Goal: Obtain resource: Download file/media

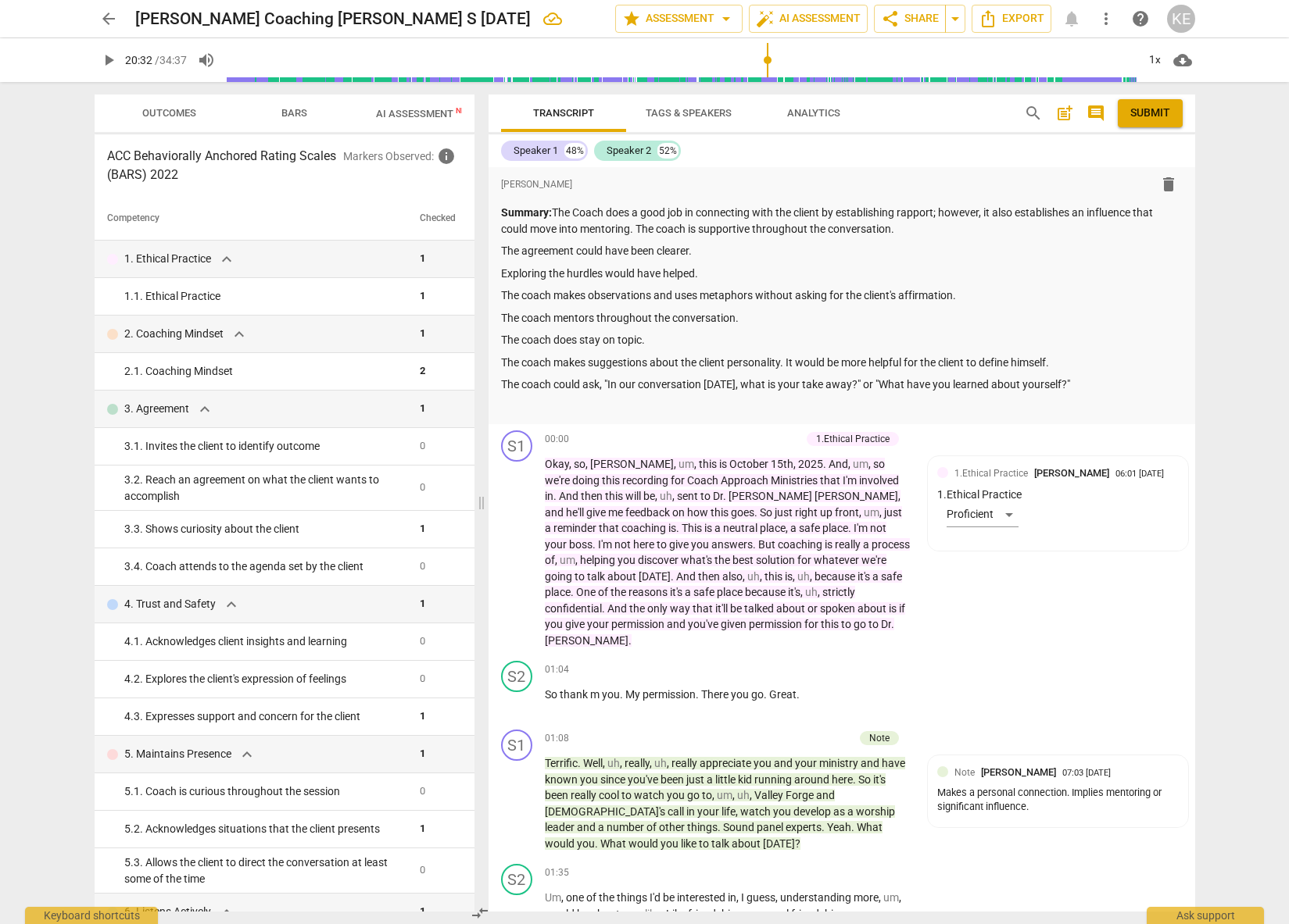
scroll to position [3, 0]
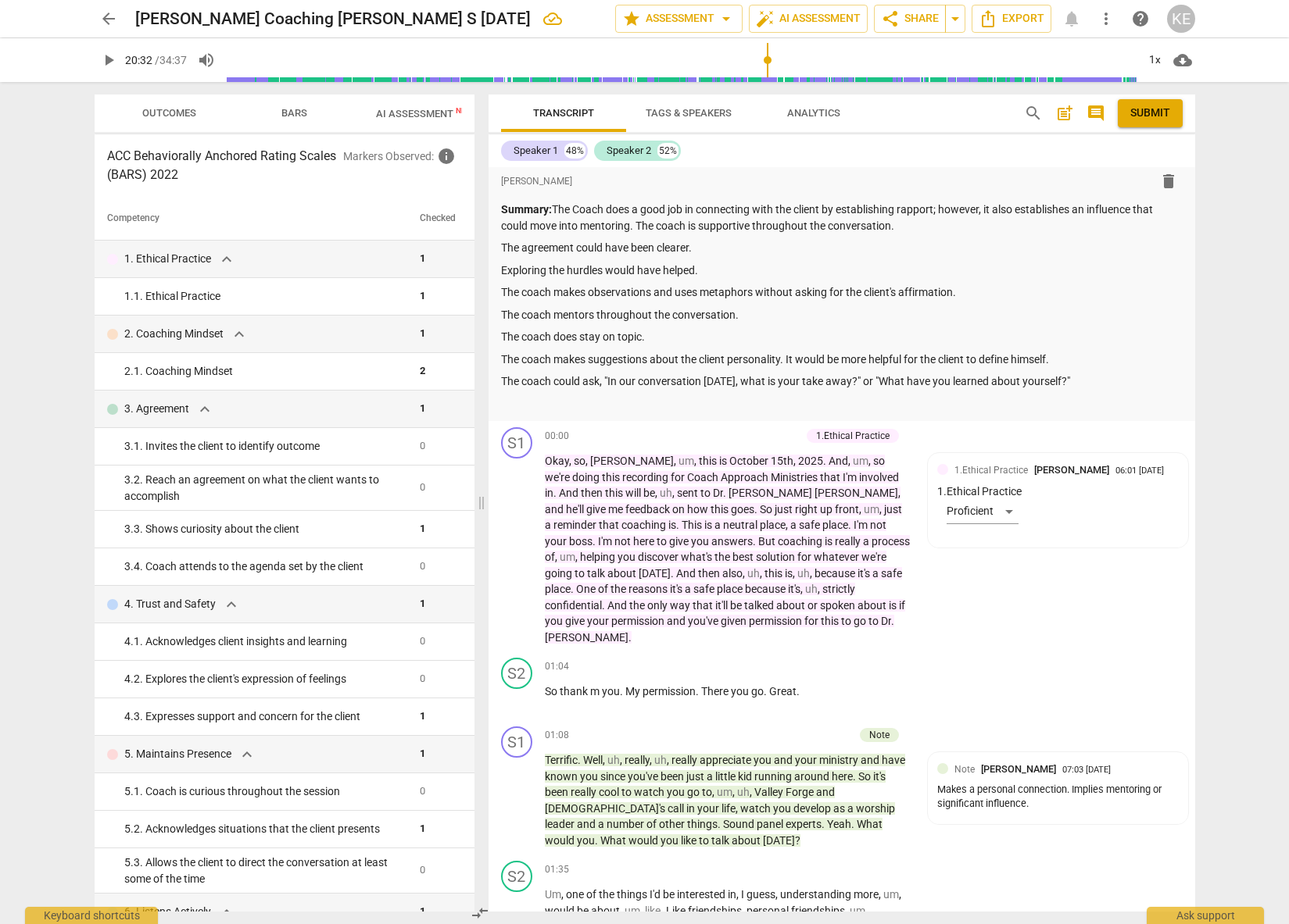
click at [409, 108] on span "AI Assessment New" at bounding box center [424, 114] width 97 height 12
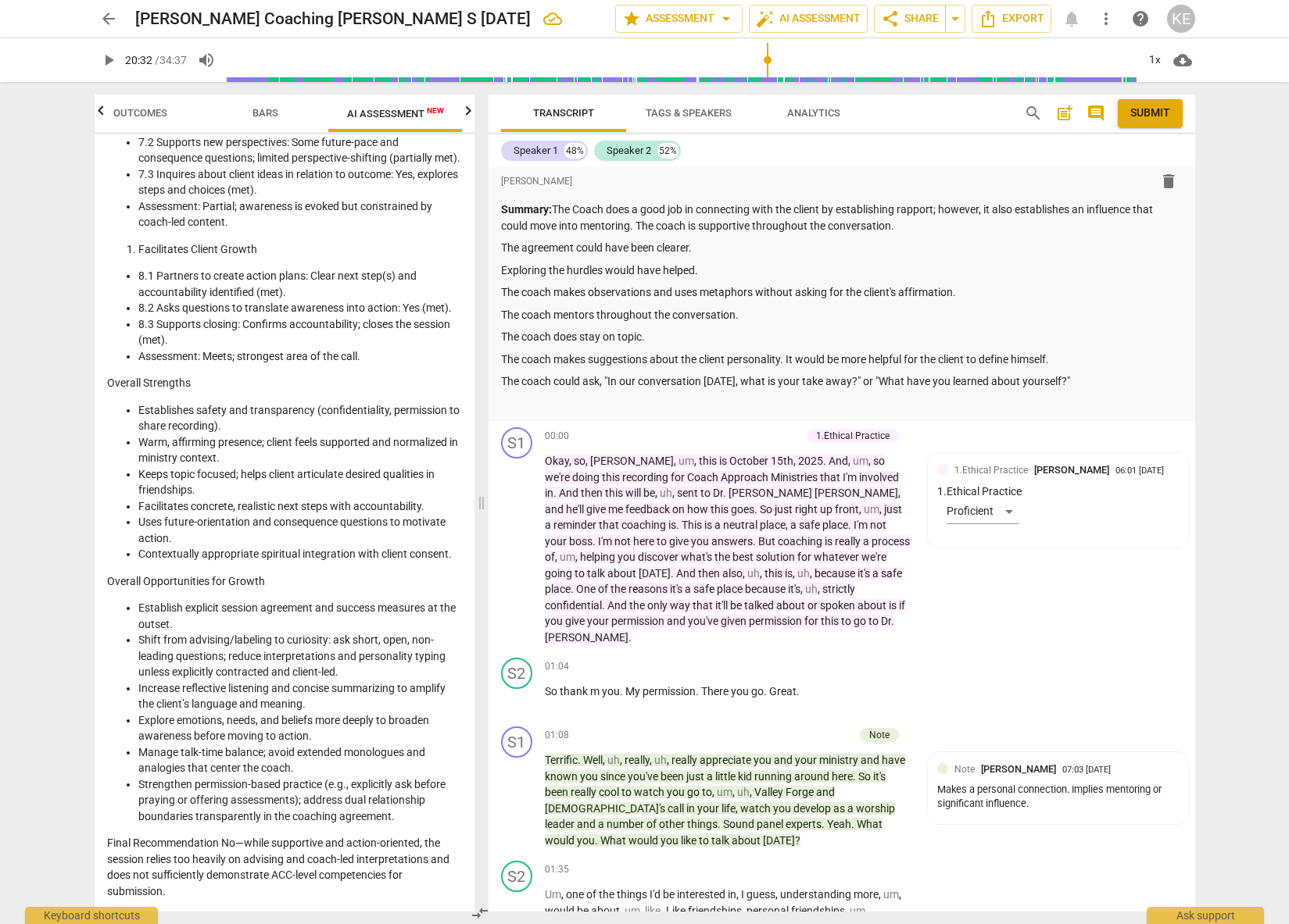
scroll to position [0, 0]
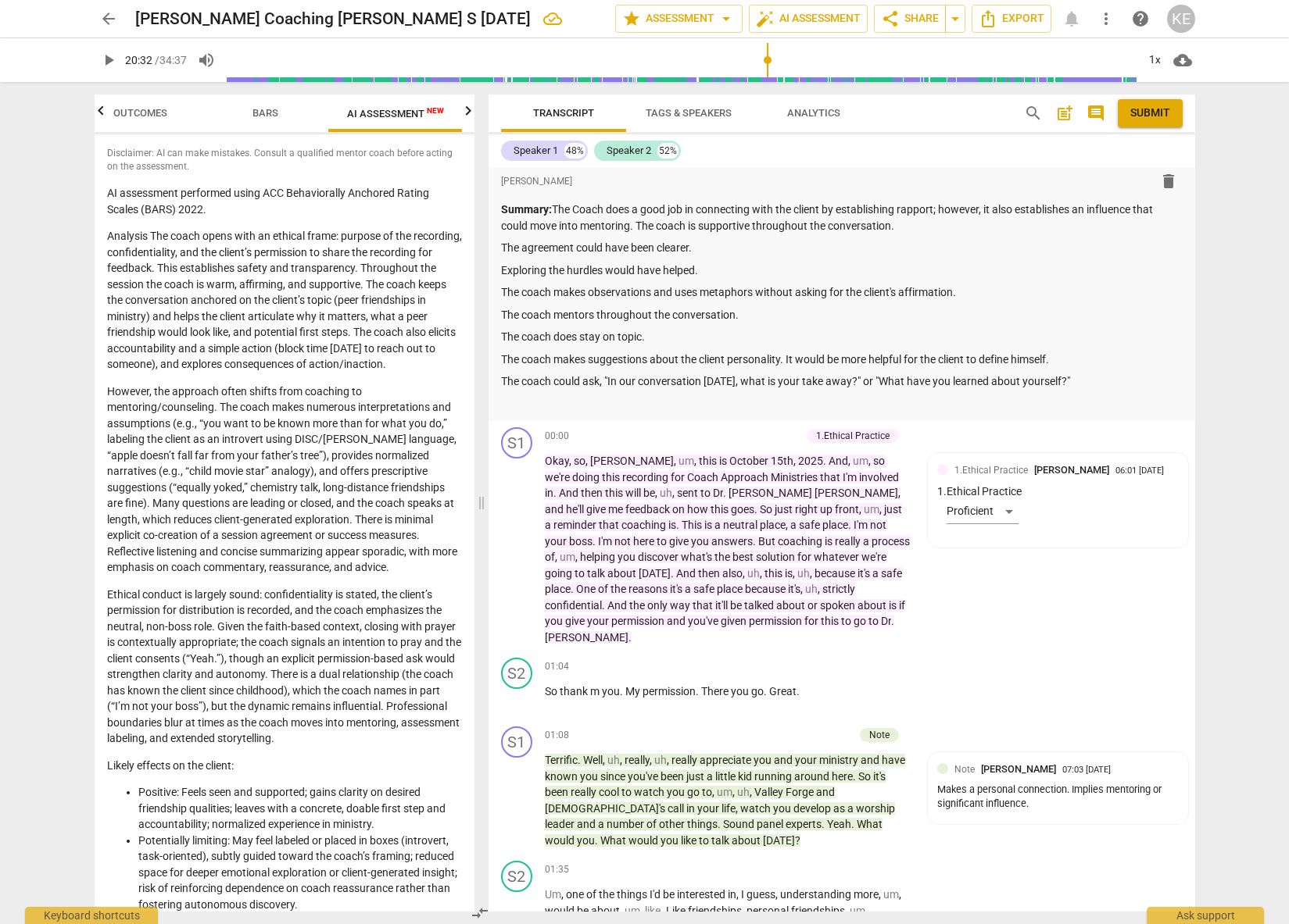
click at [136, 114] on span "Outcomes" at bounding box center [140, 113] width 54 height 12
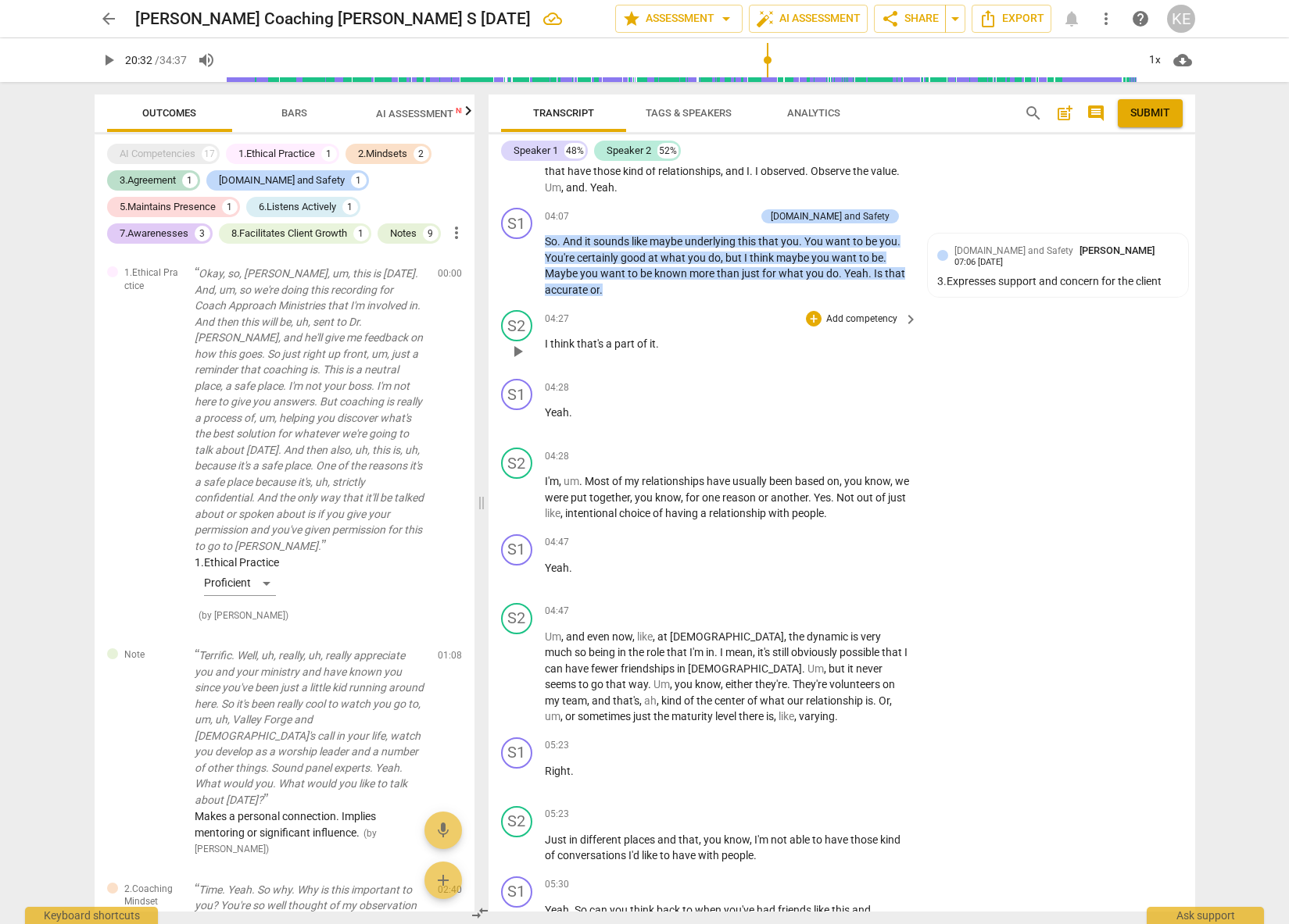
scroll to position [1508, 0]
click at [969, 325] on div "Don't interpret for the client. "But I think maybe...."" at bounding box center [1058, 332] width 241 height 15
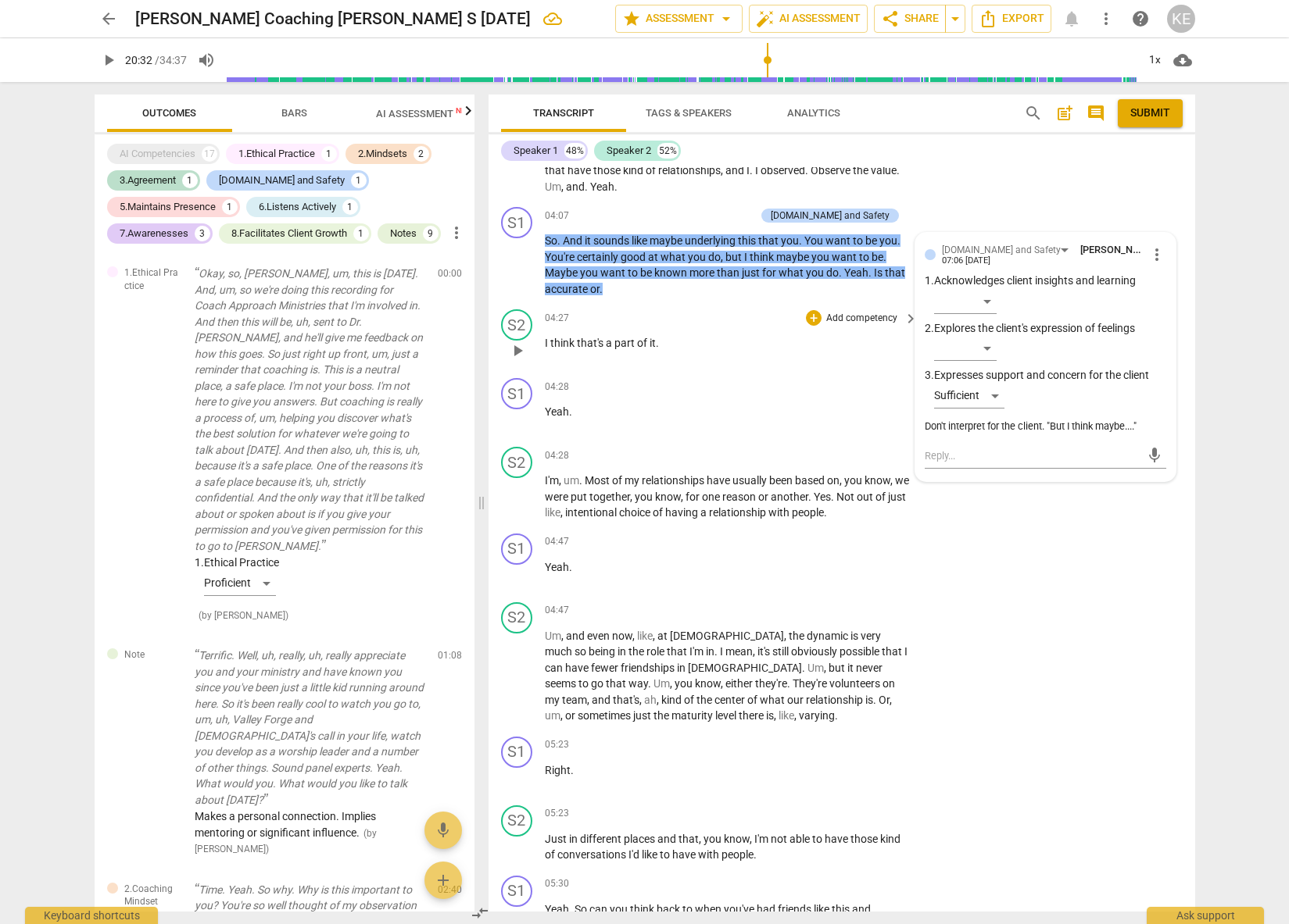
click at [734, 306] on div "S2 play_arrow pause 04:27 + Add competency keyboard_arrow_right I think that's …" at bounding box center [842, 337] width 707 height 68
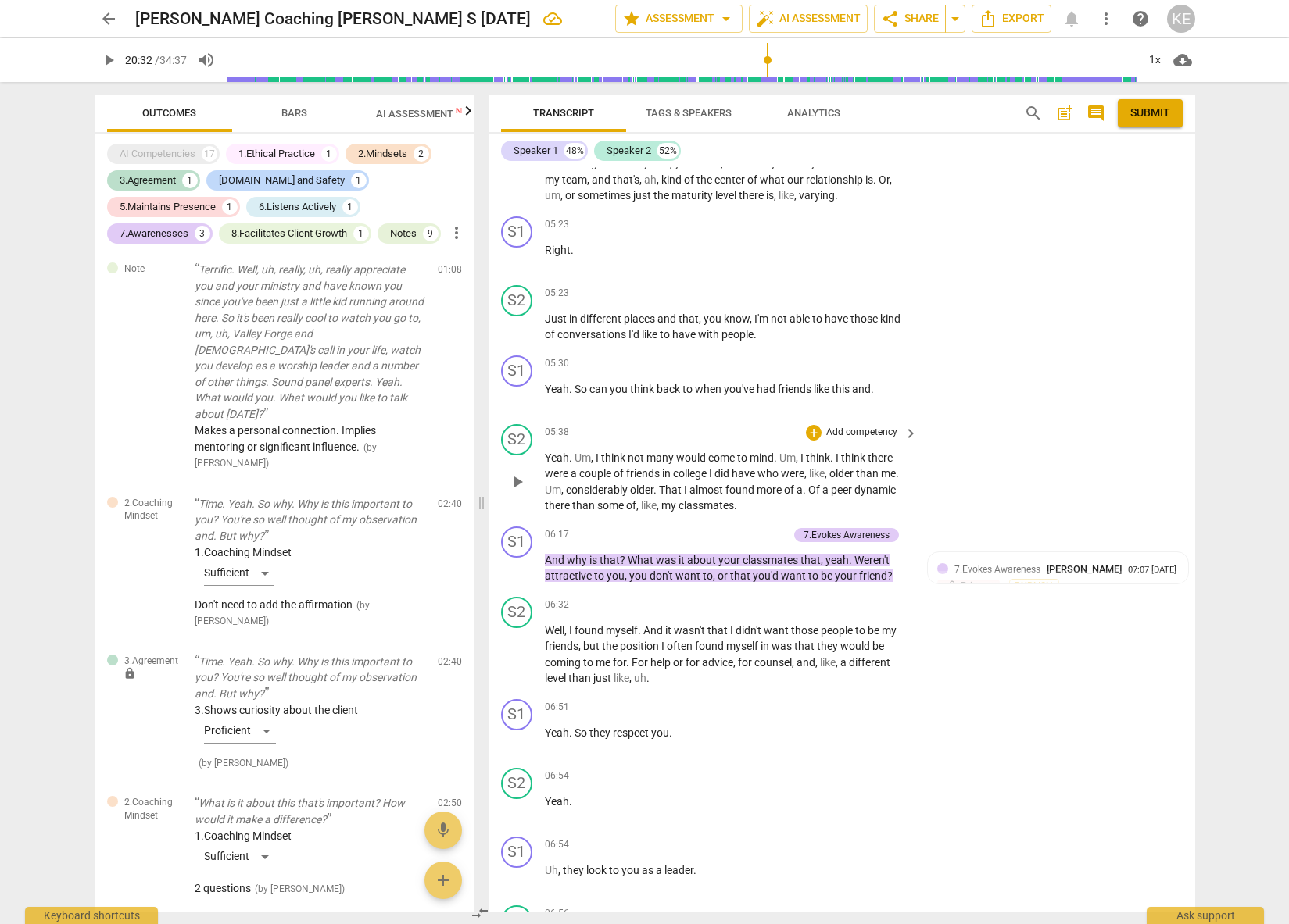
scroll to position [2028, 0]
click at [591, 338] on span "conversations" at bounding box center [592, 335] width 71 height 13
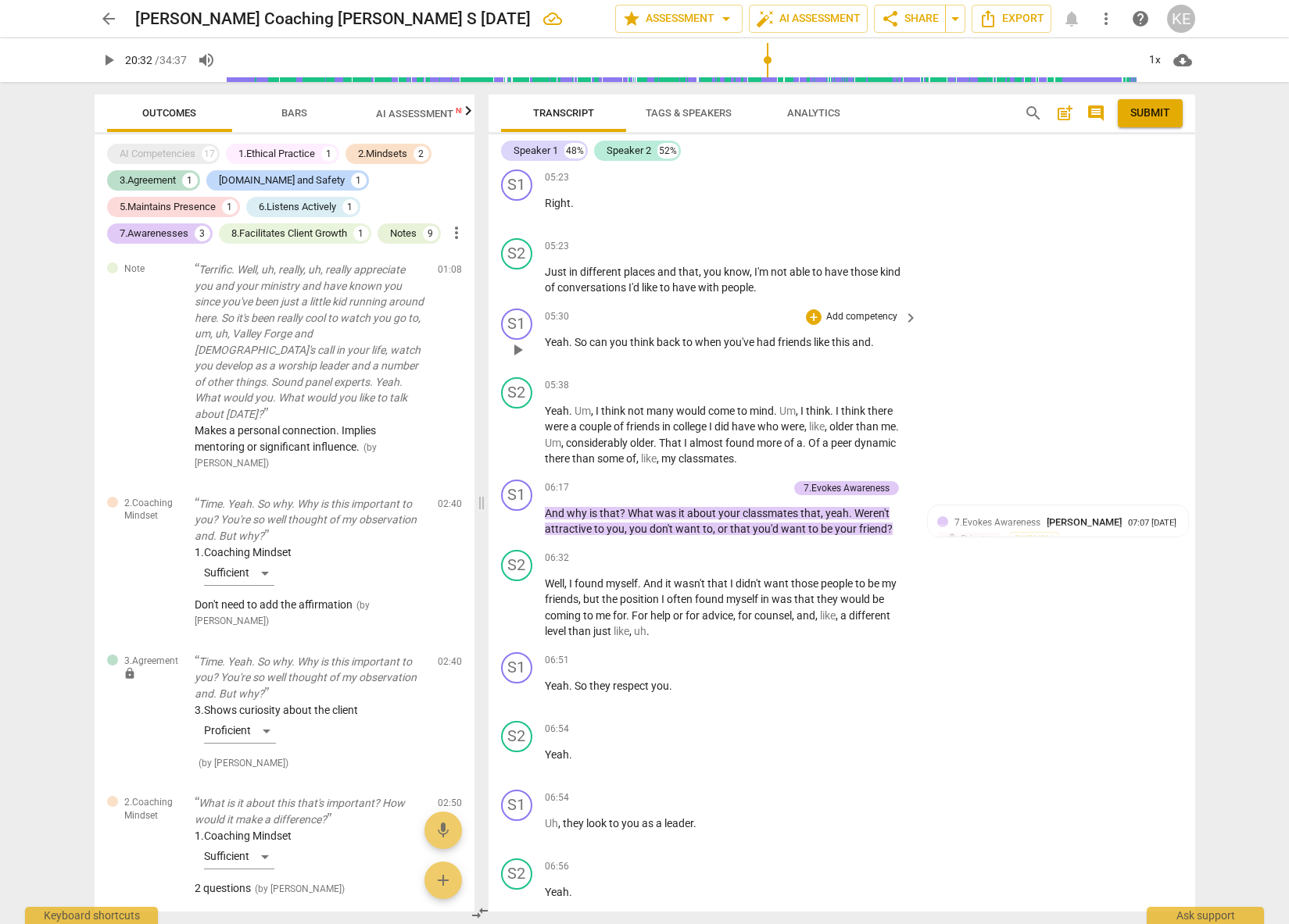
scroll to position [2107, 0]
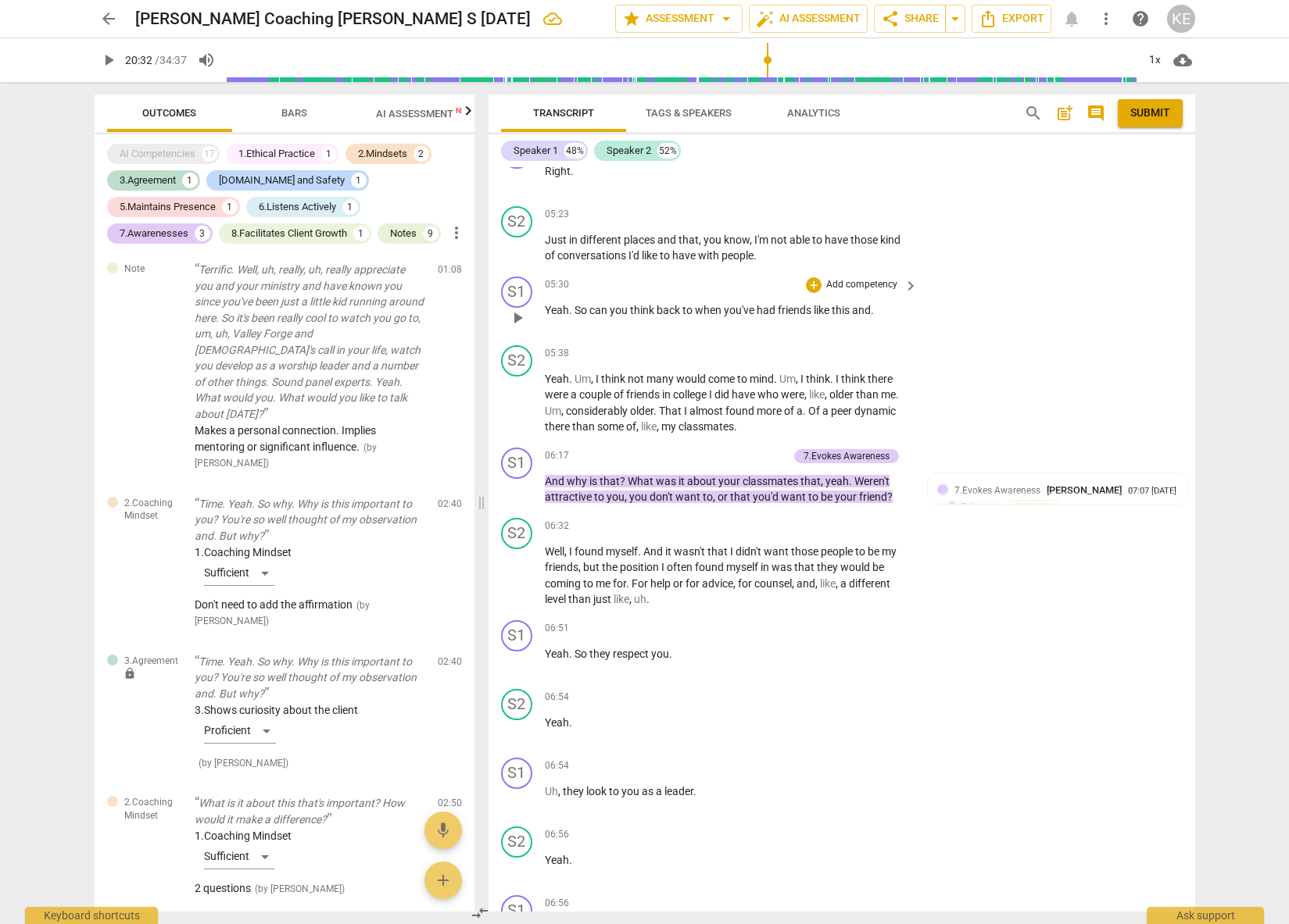
click at [650, 388] on span "friends" at bounding box center [644, 394] width 36 height 13
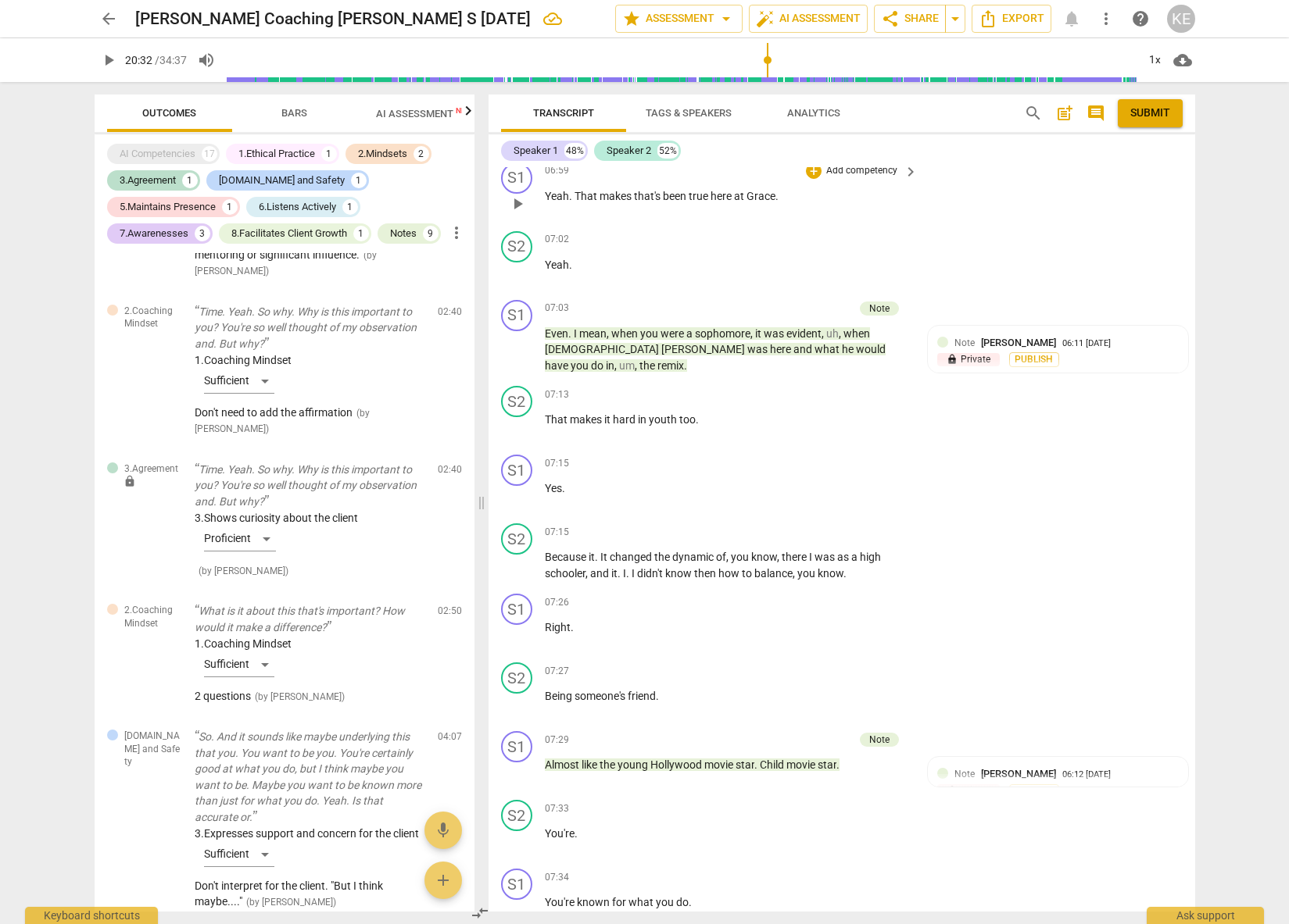
scroll to position [2992, 0]
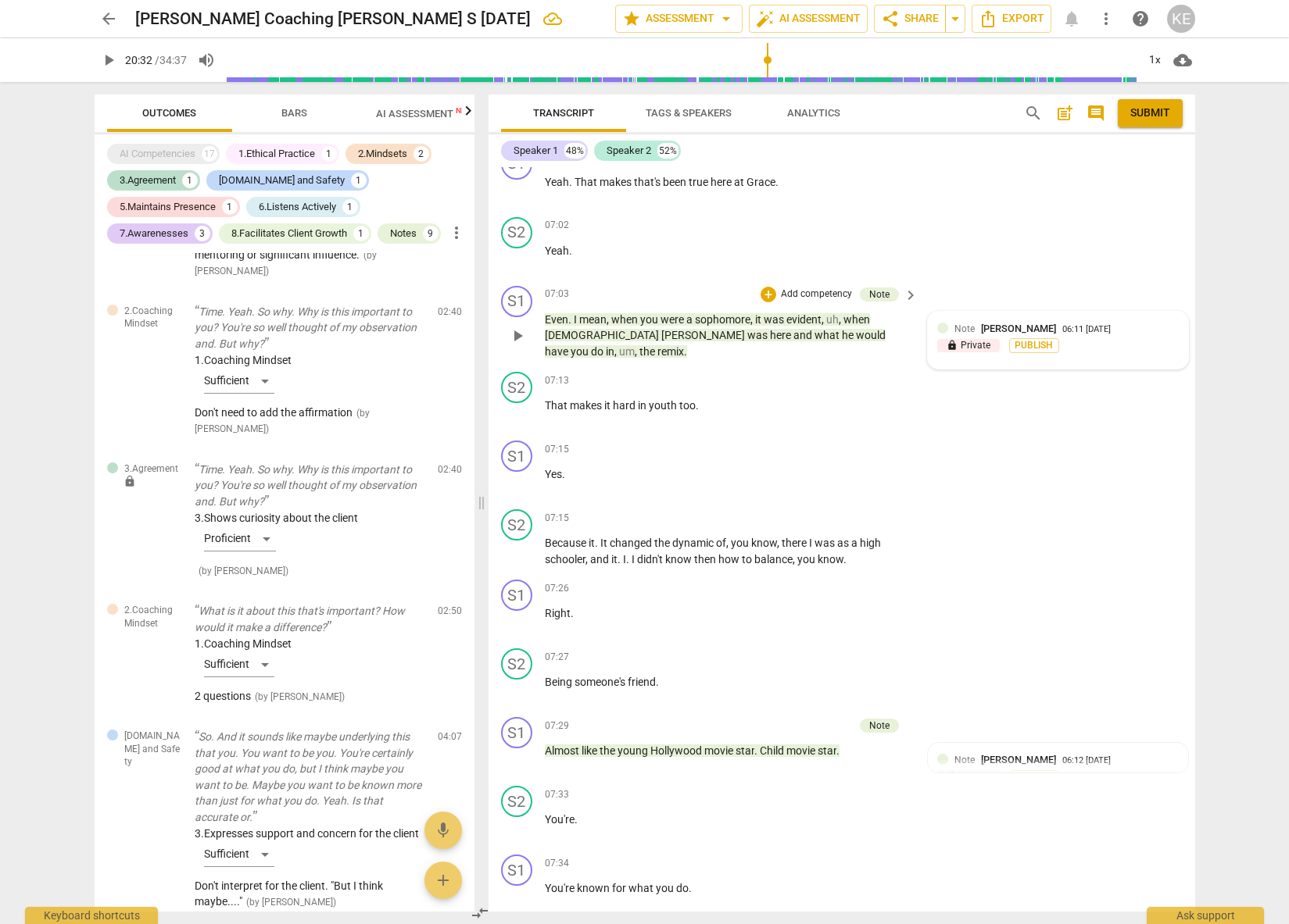
click at [961, 329] on span "Note" at bounding box center [965, 329] width 21 height 11
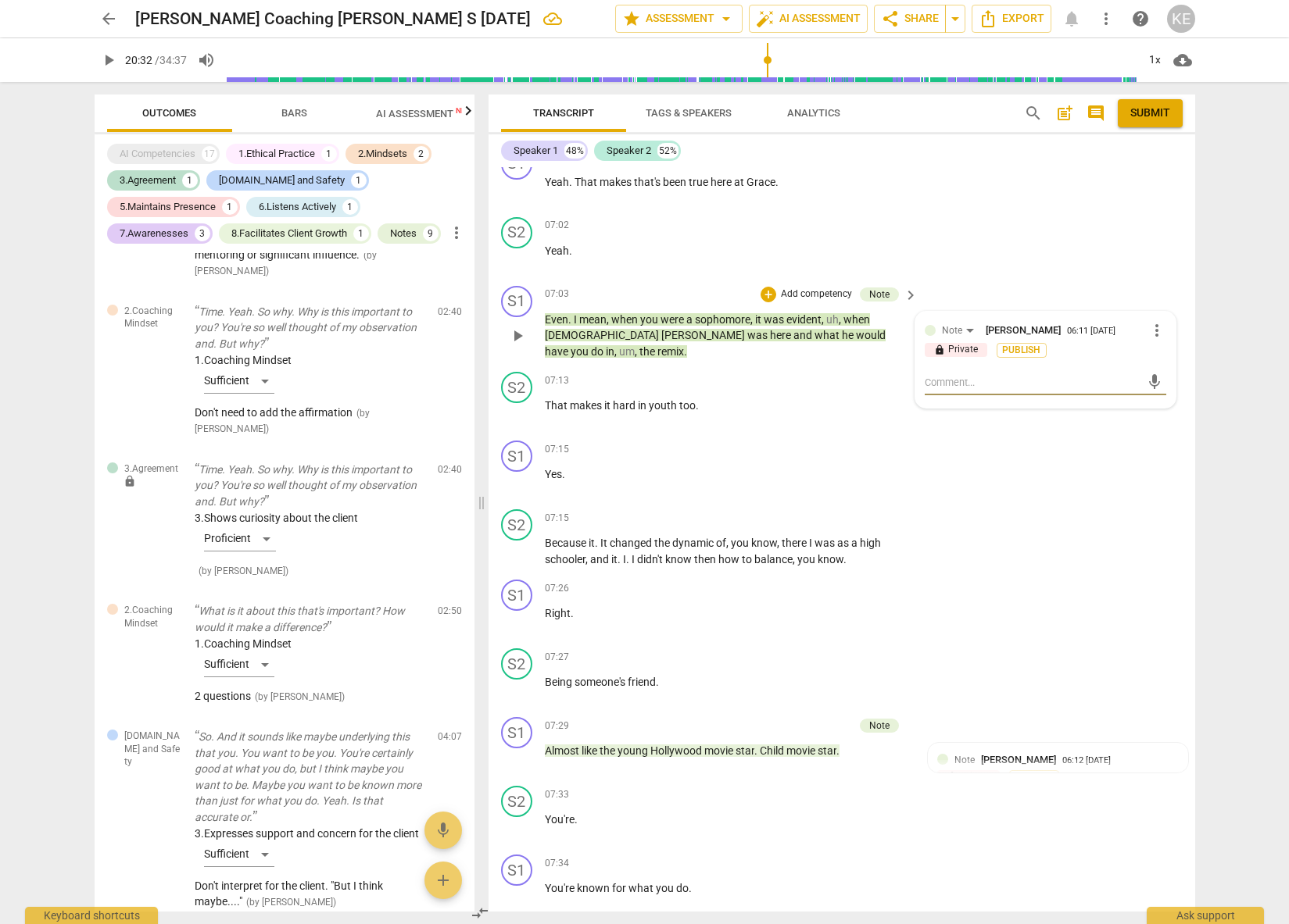
click at [927, 329] on div at bounding box center [930, 330] width 11 height 11
click at [965, 329] on div "Note" at bounding box center [961, 330] width 38 height 14
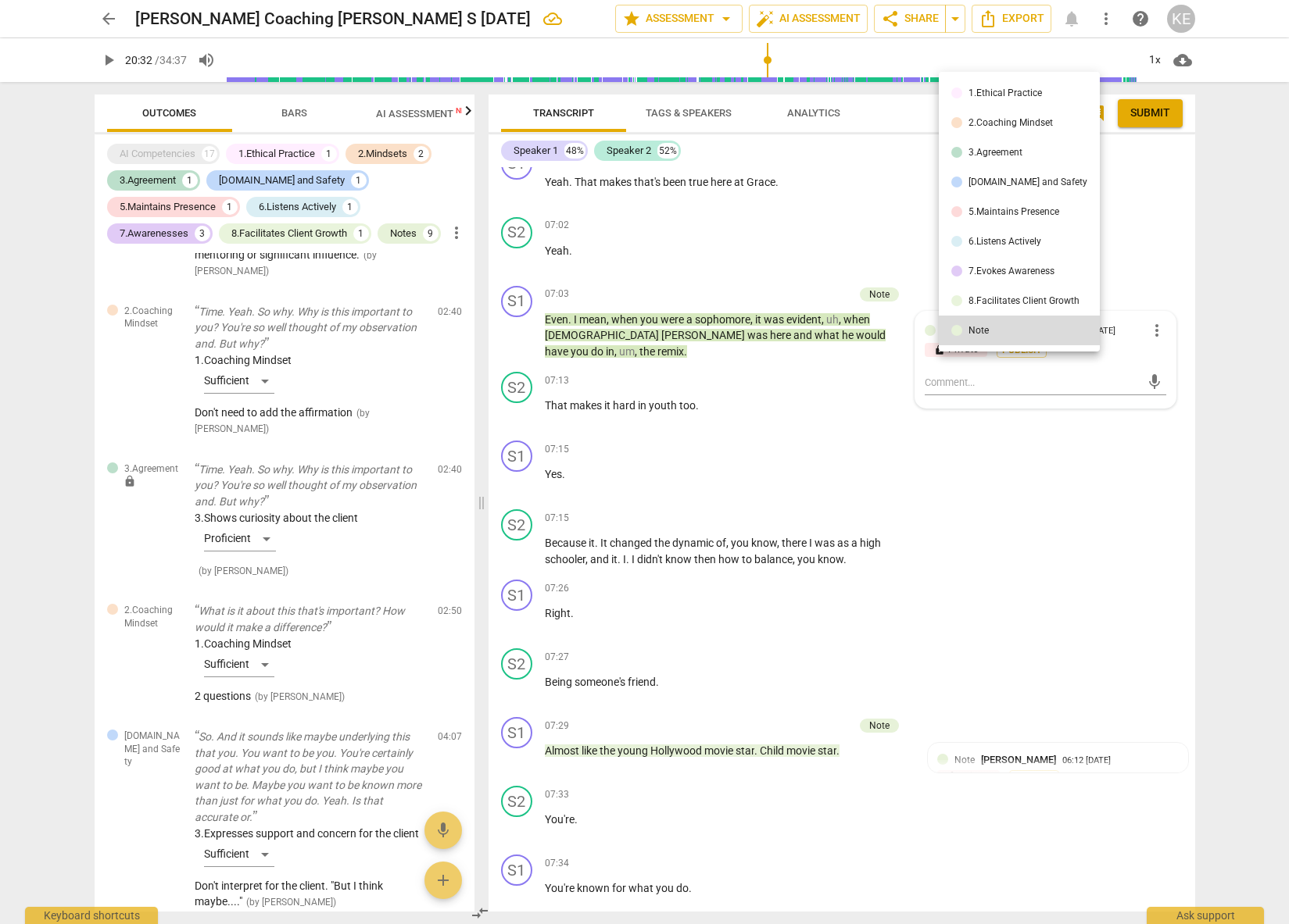
click at [1007, 437] on div at bounding box center [644, 462] width 1289 height 924
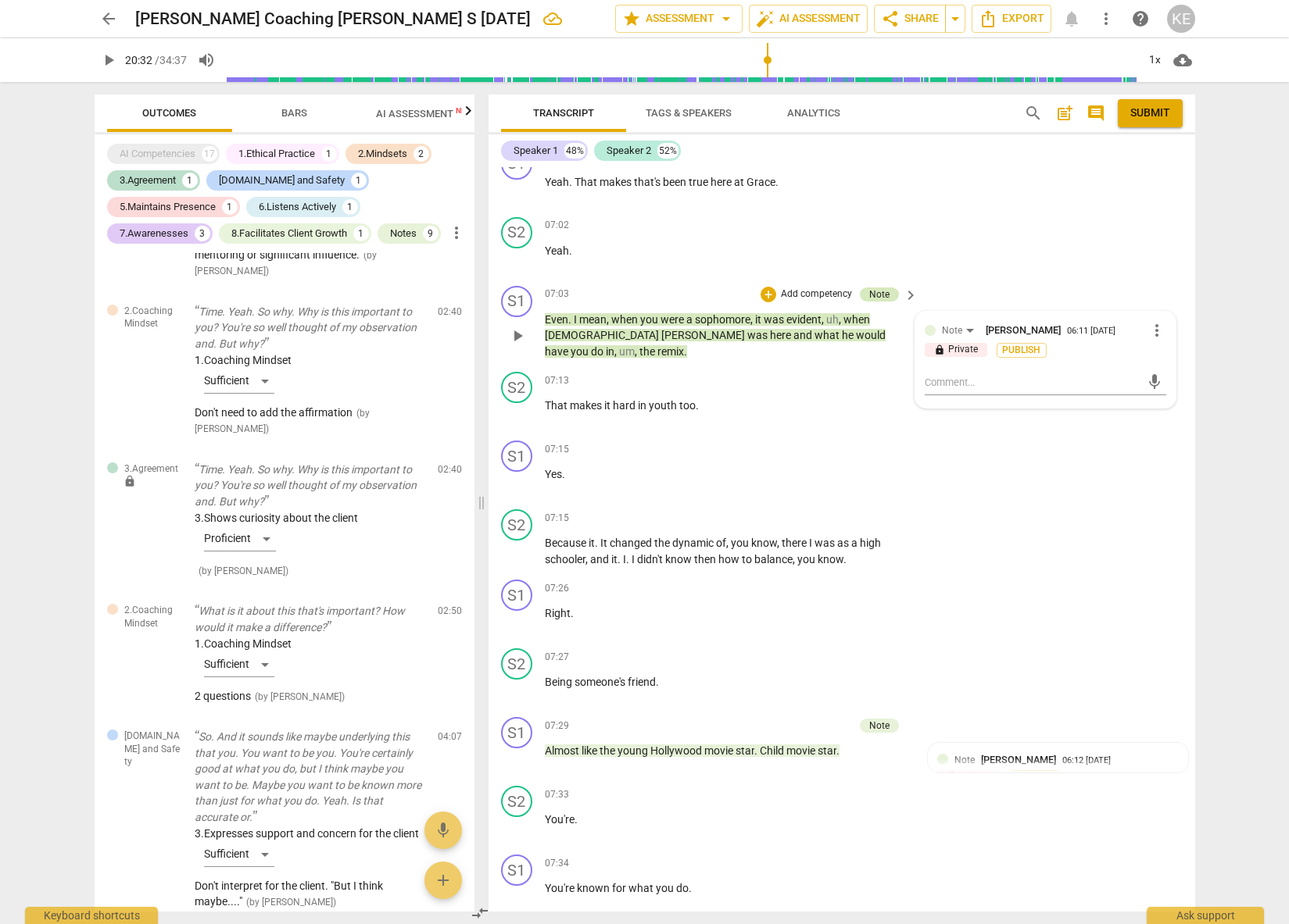
click at [878, 295] on div "Note" at bounding box center [880, 294] width 21 height 14
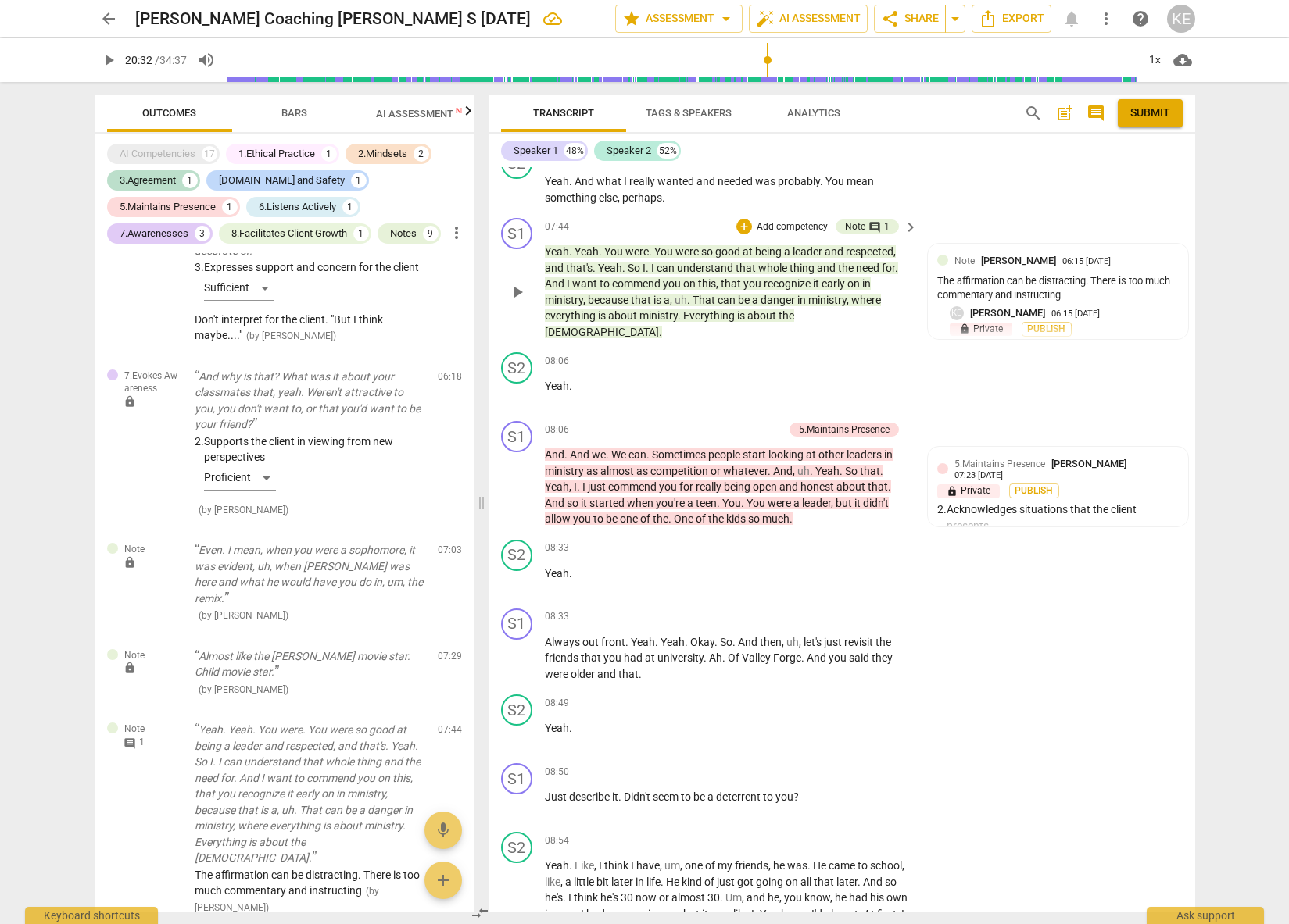
scroll to position [3770, 0]
type input "1232"
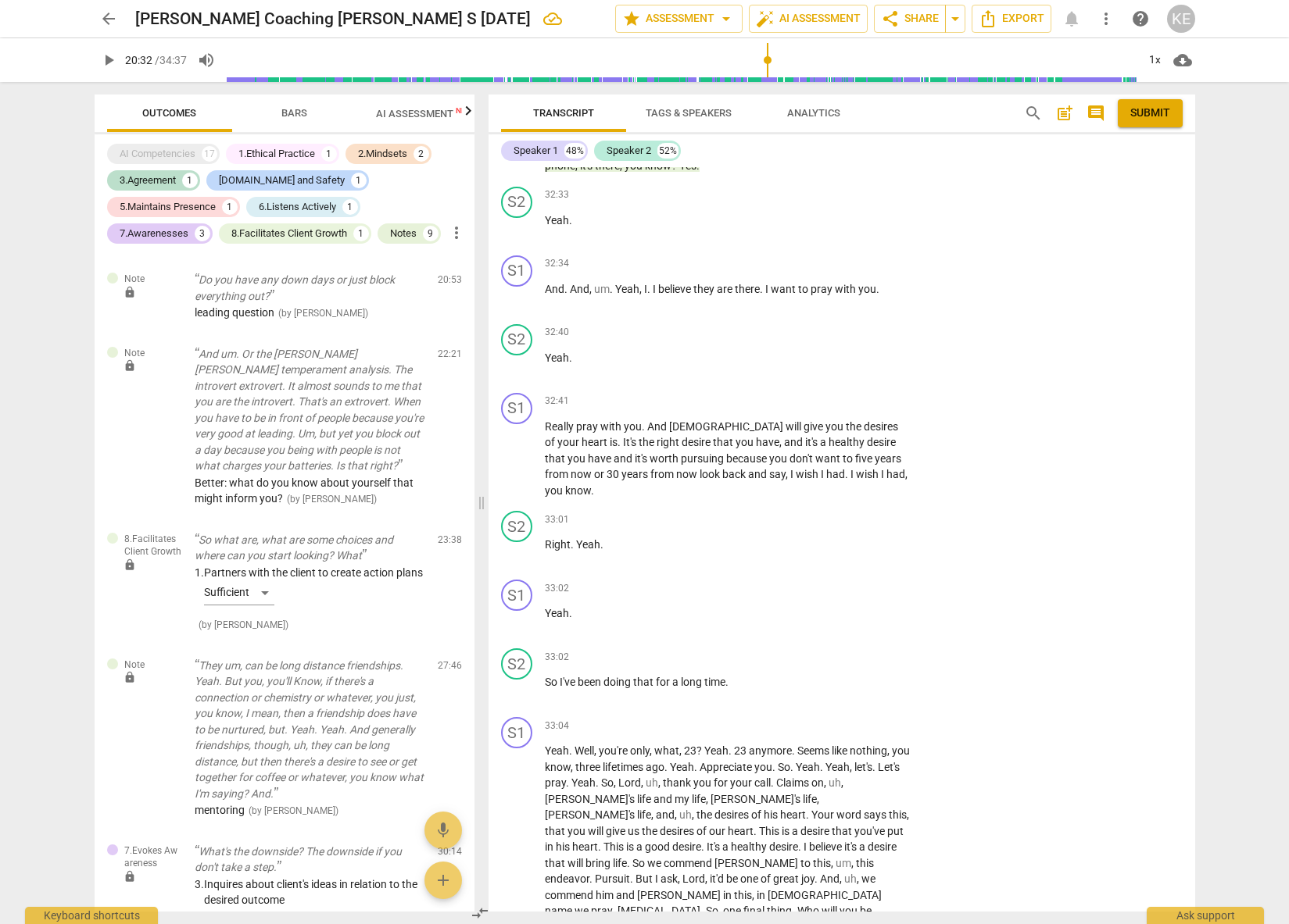
scroll to position [2974, 0]
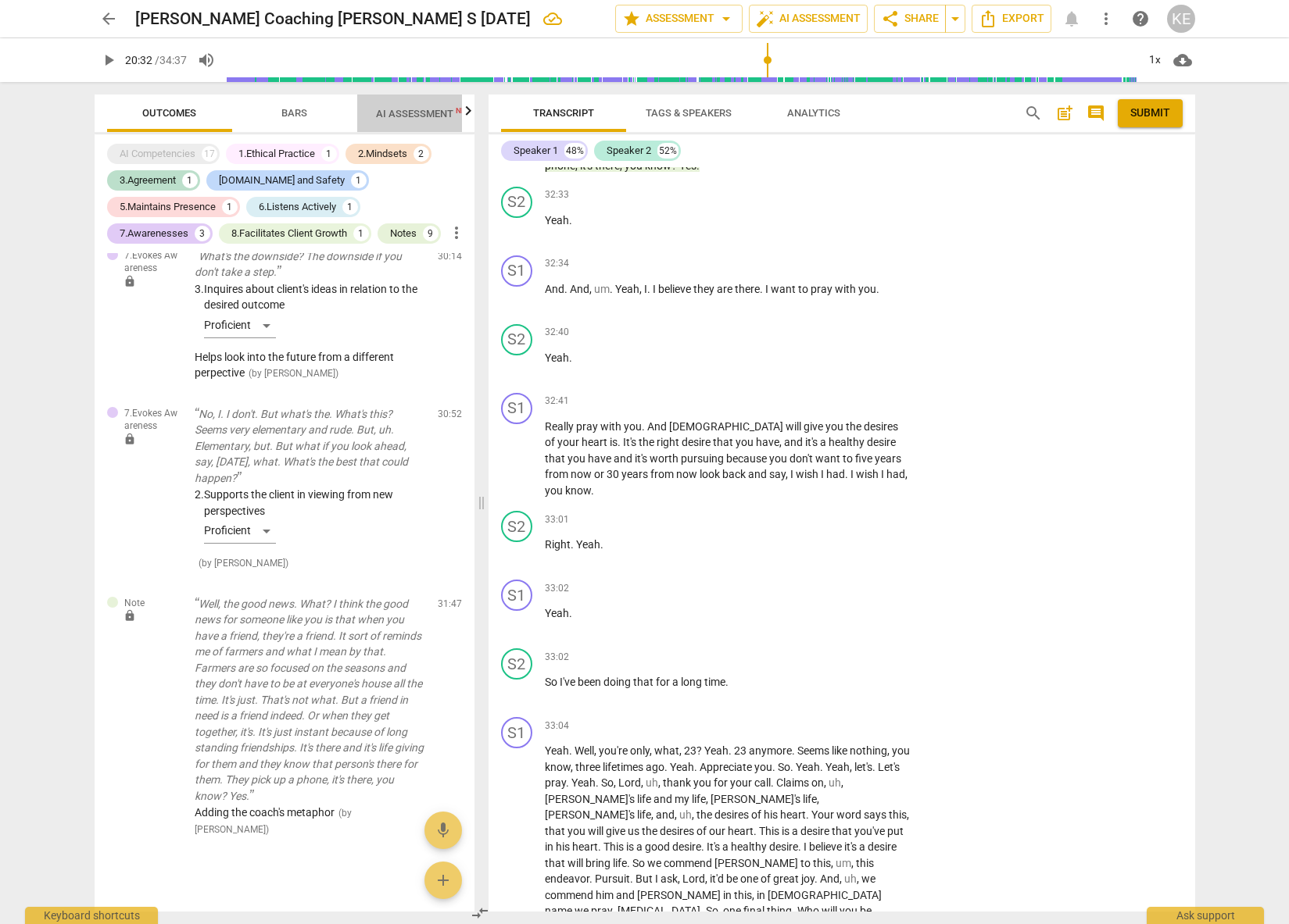
click at [410, 113] on span "AI Assessment New" at bounding box center [424, 114] width 97 height 12
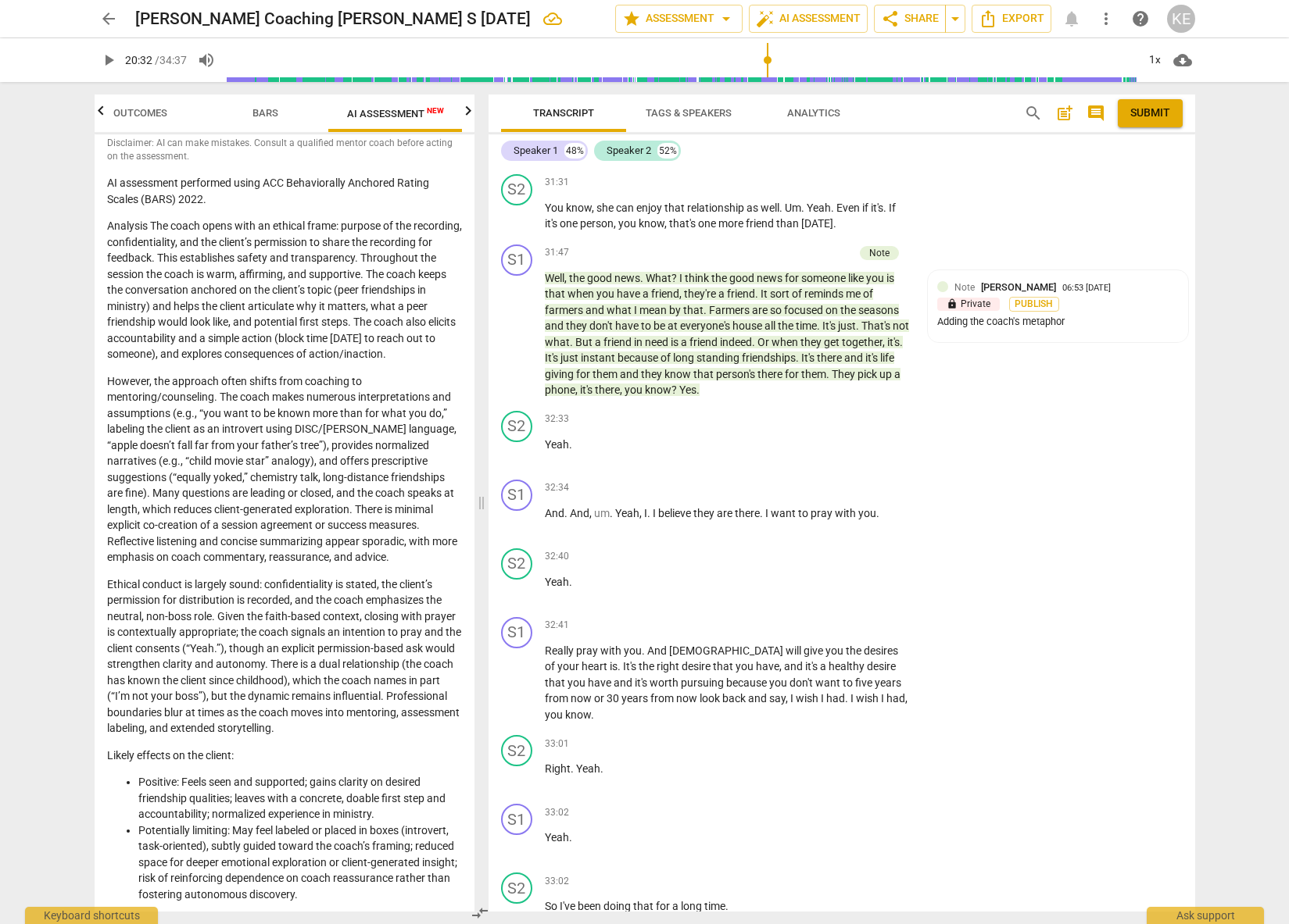
scroll to position [0, 0]
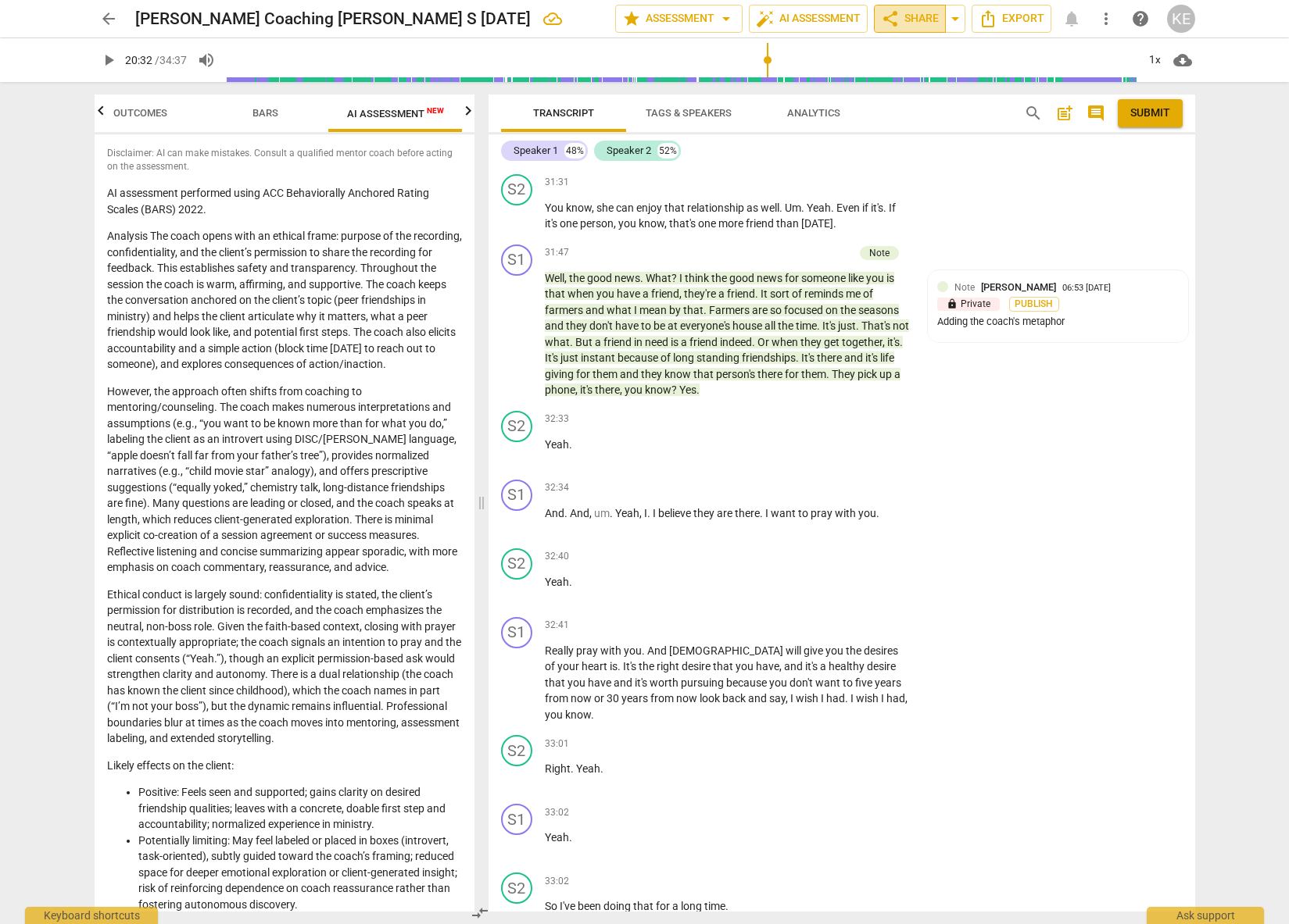
click at [919, 20] on span "share Share" at bounding box center [910, 19] width 58 height 19
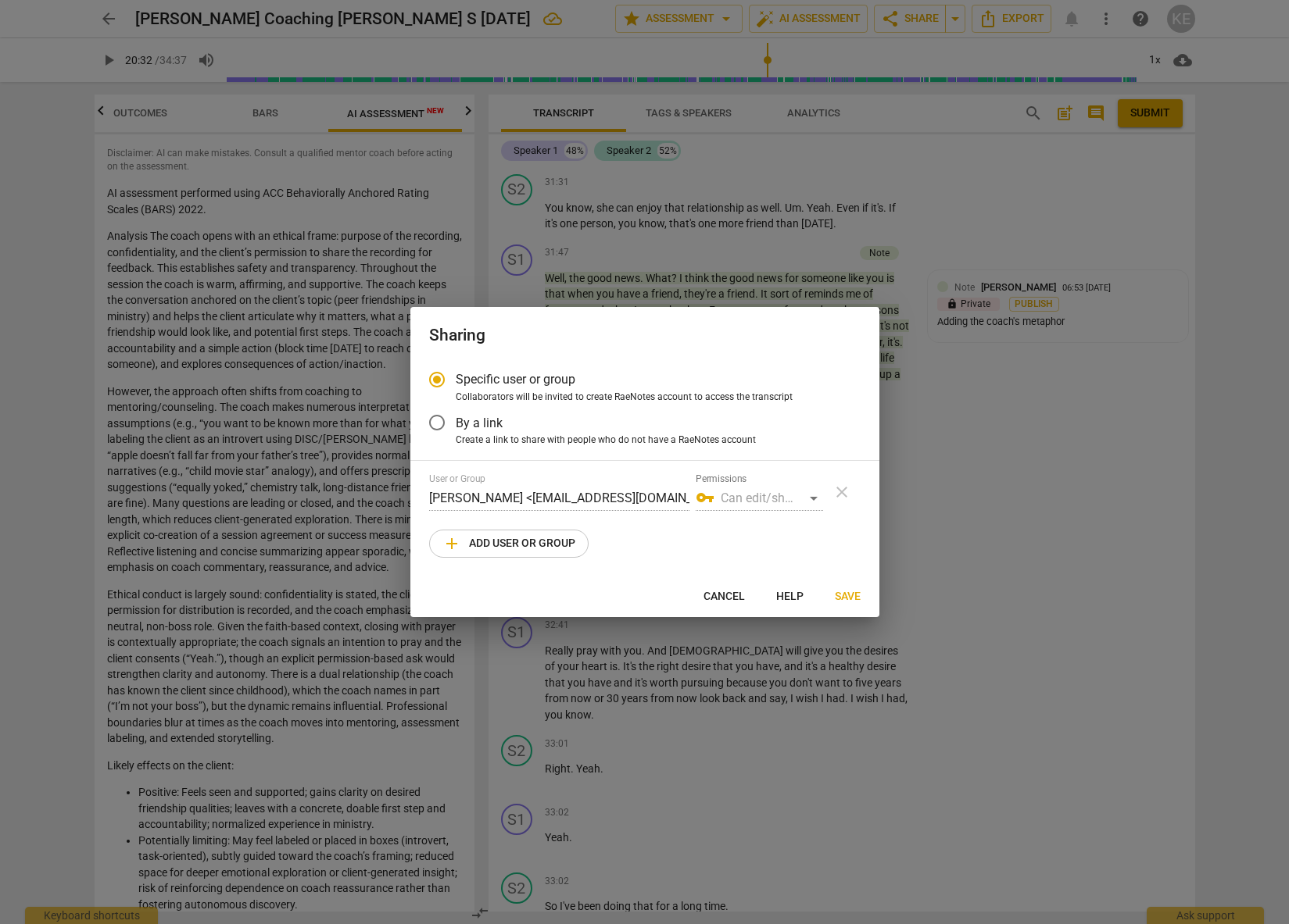
click at [735, 598] on span "Cancel" at bounding box center [724, 597] width 41 height 15
radio input "false"
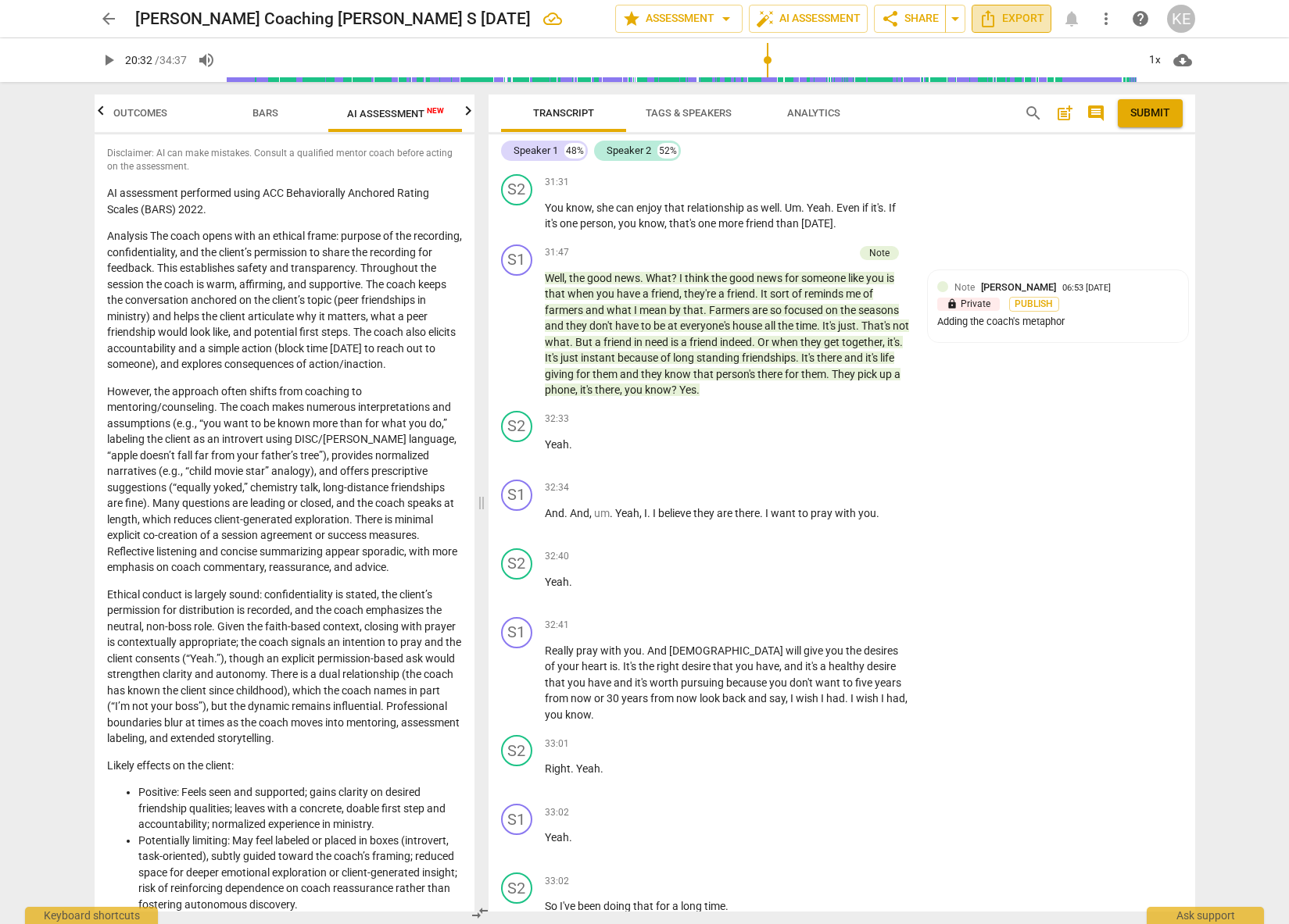
click at [1015, 22] on span "Export" at bounding box center [1012, 19] width 66 height 19
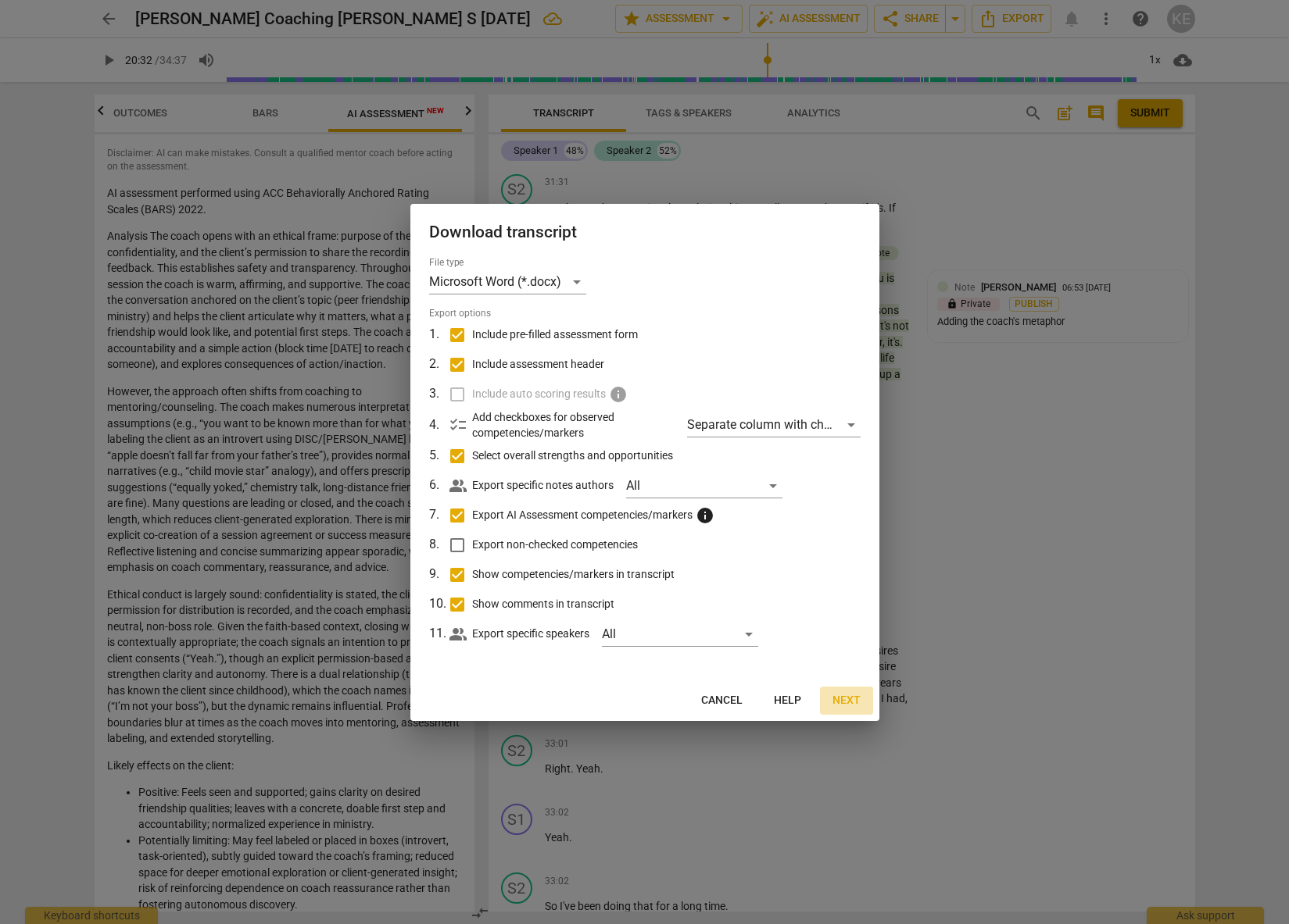
click at [843, 699] on span "Next" at bounding box center [846, 701] width 28 height 15
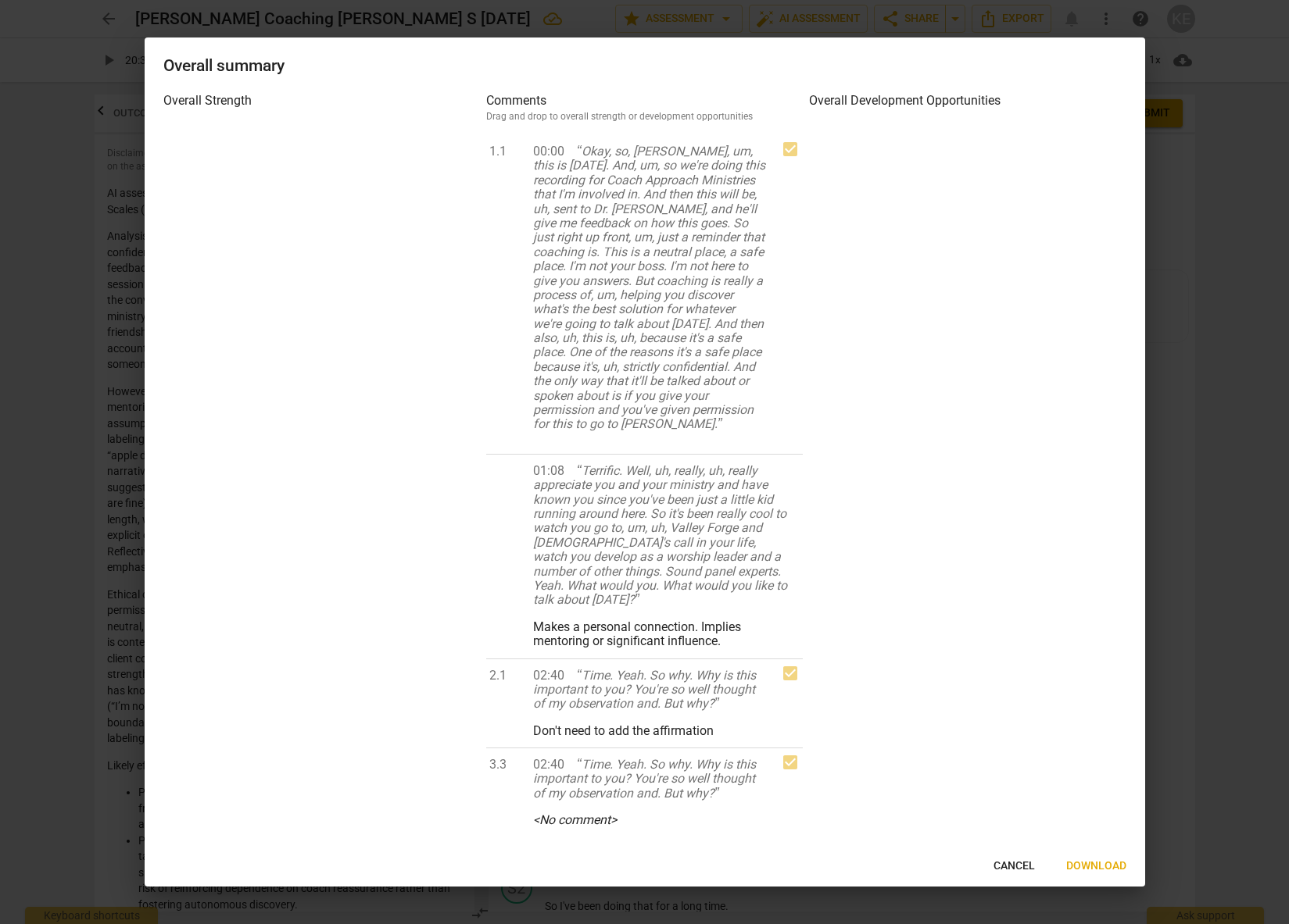
click at [1024, 866] on span "Cancel" at bounding box center [1014, 867] width 41 height 15
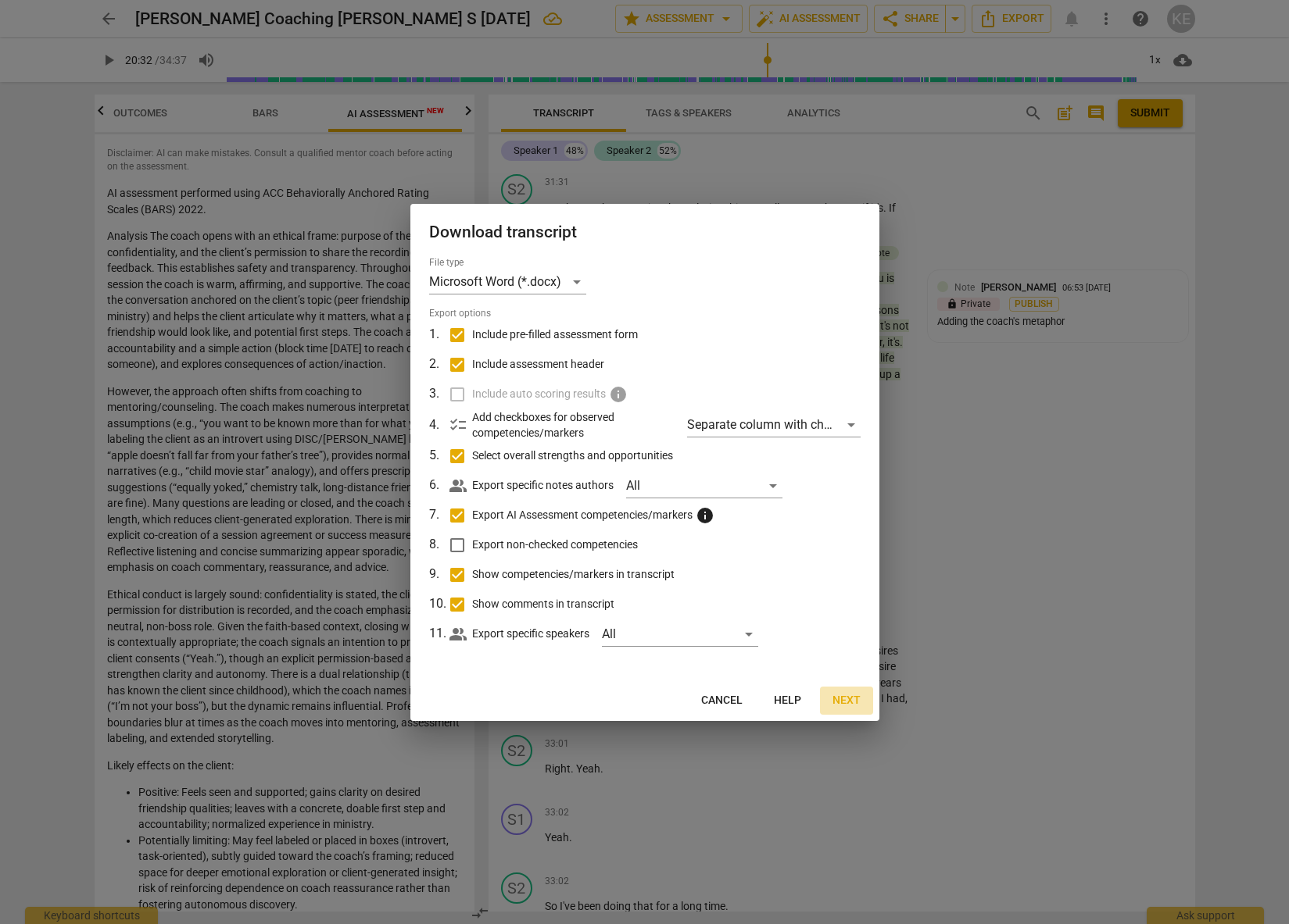
click at [836, 702] on span "Next" at bounding box center [846, 701] width 28 height 15
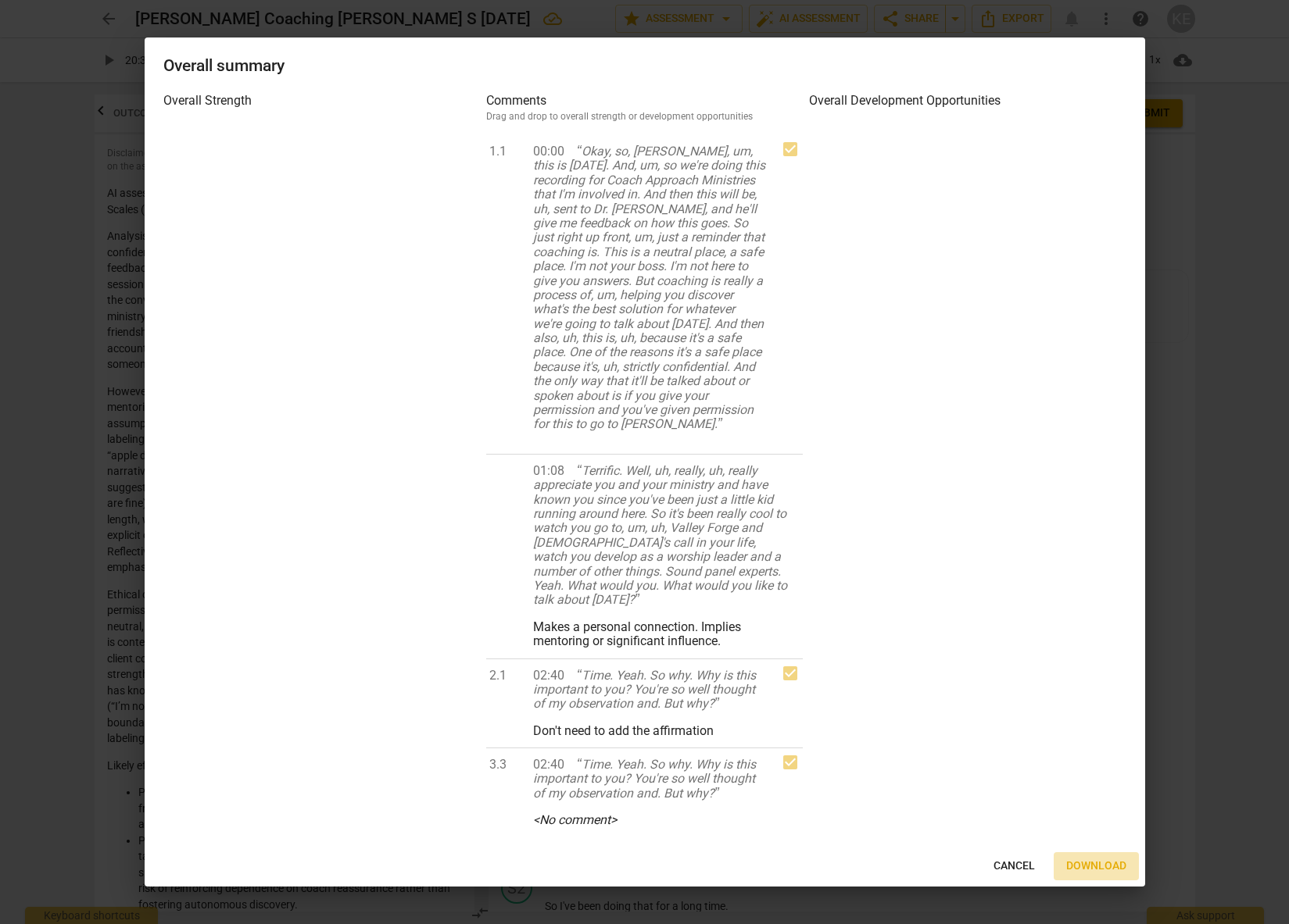
click at [1087, 870] on span "Download" at bounding box center [1096, 867] width 60 height 15
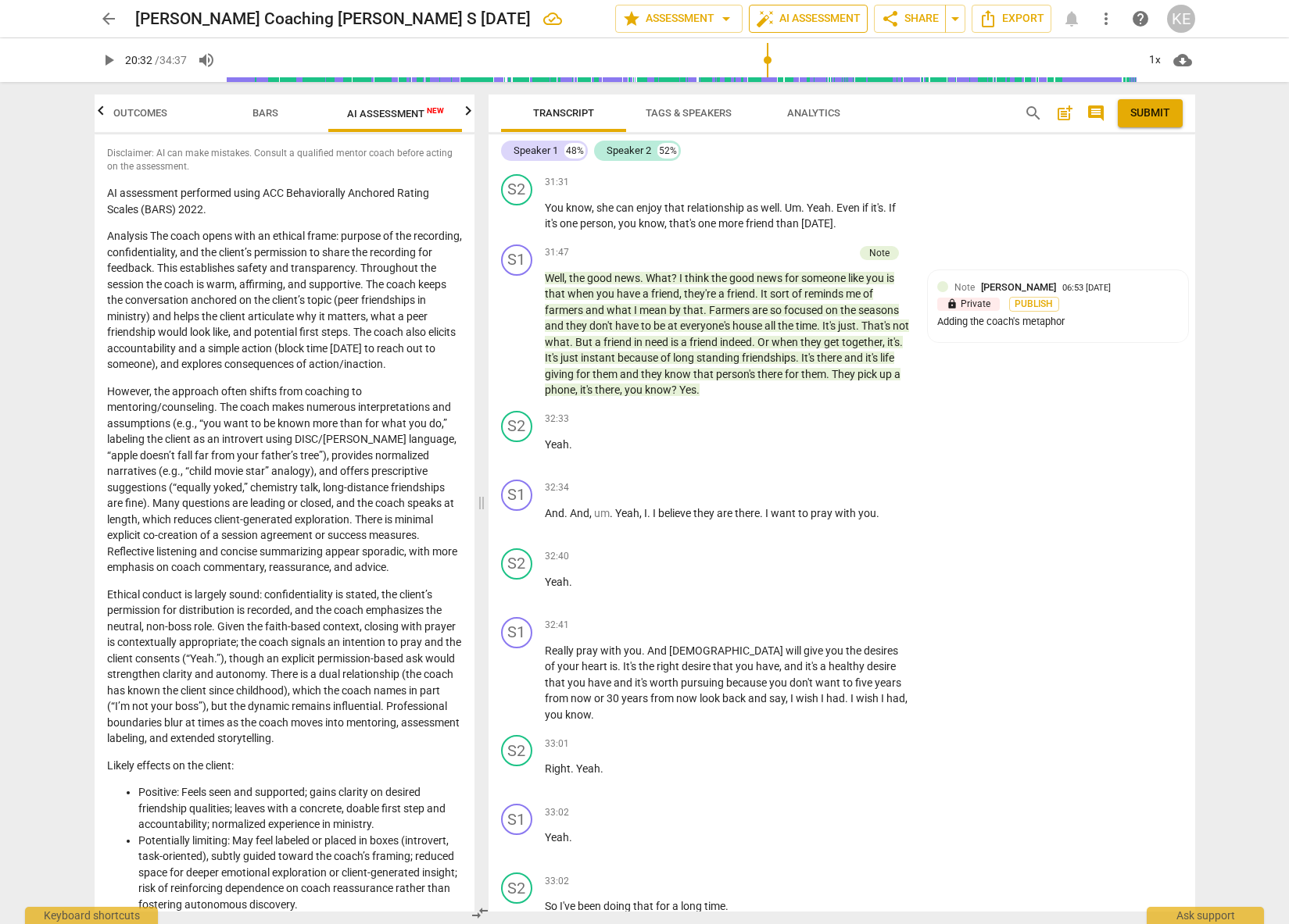
click at [806, 17] on span "auto_fix_high AI Assessment" at bounding box center [808, 19] width 104 height 19
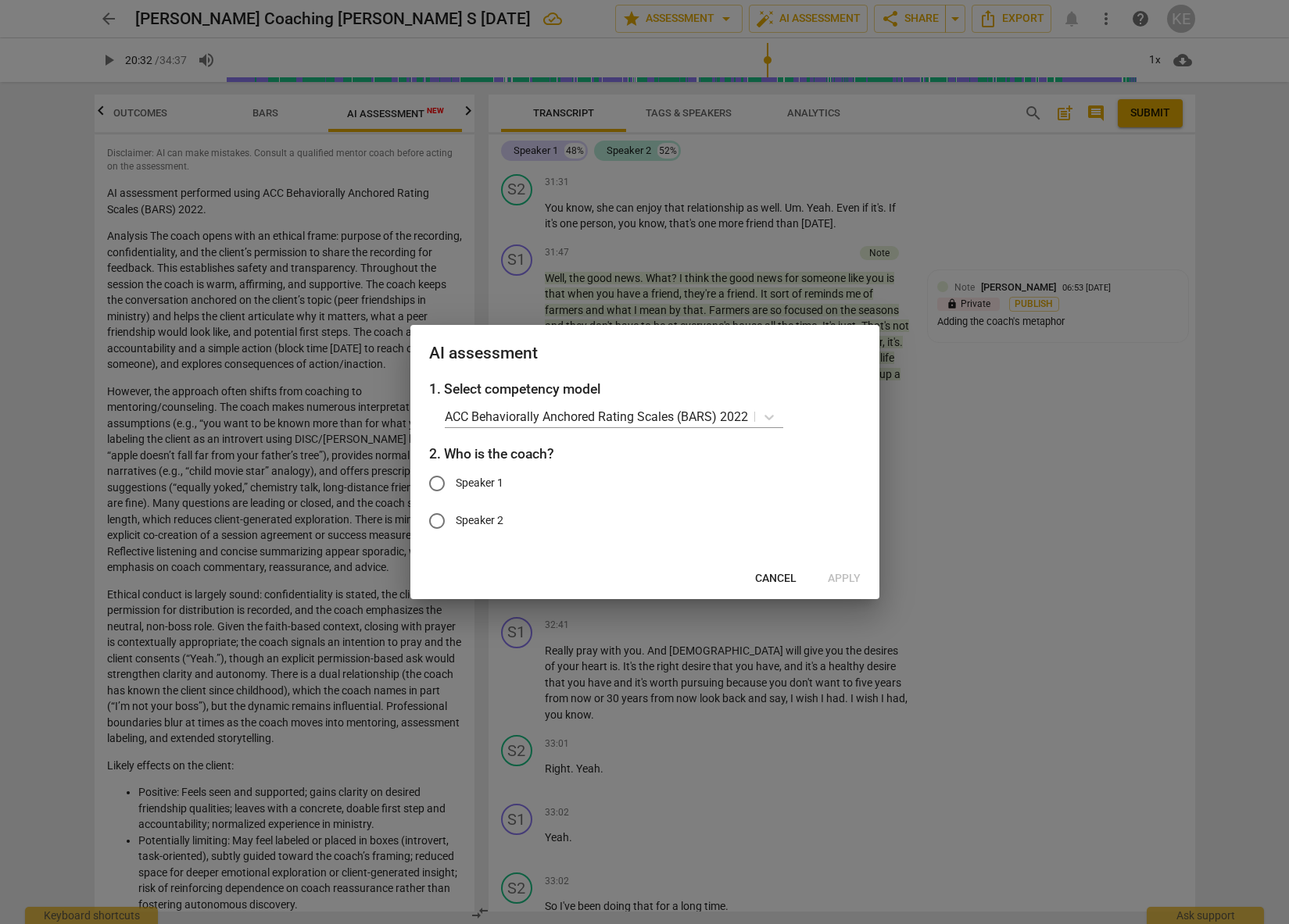
click at [781, 582] on span "Cancel" at bounding box center [775, 579] width 41 height 15
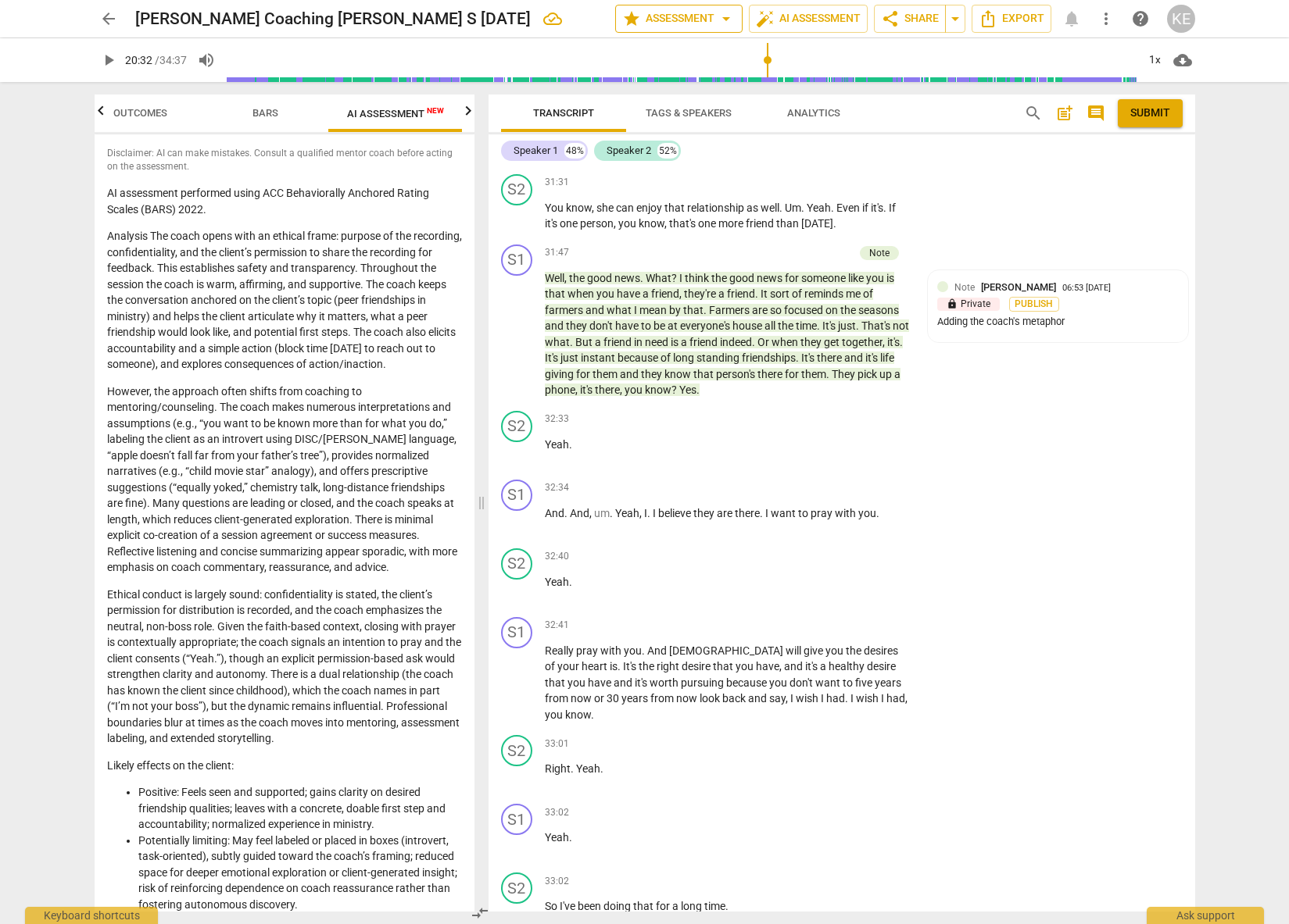
click at [723, 20] on span "arrow_drop_down" at bounding box center [727, 19] width 19 height 19
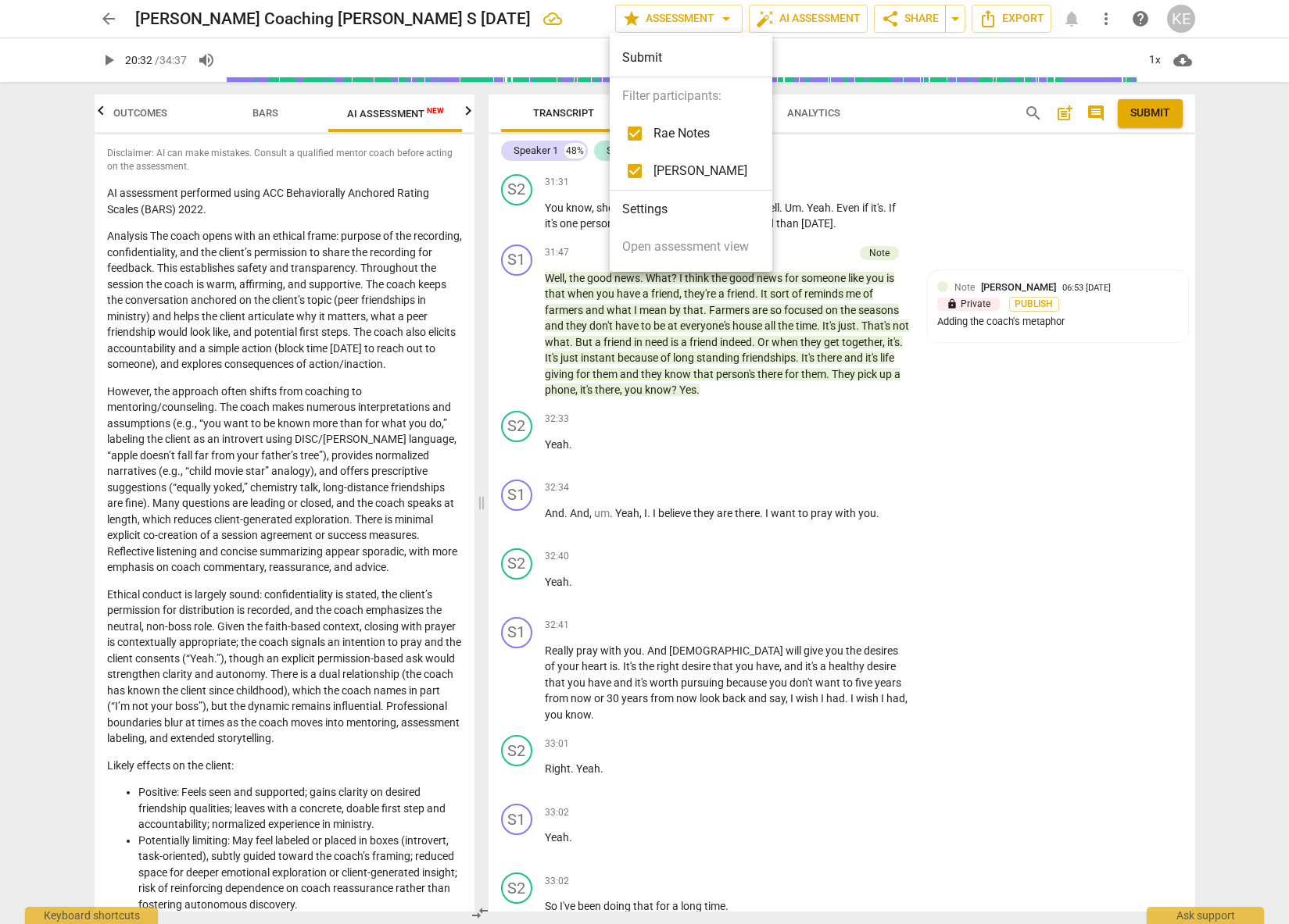
click at [932, 443] on div at bounding box center [644, 462] width 1289 height 924
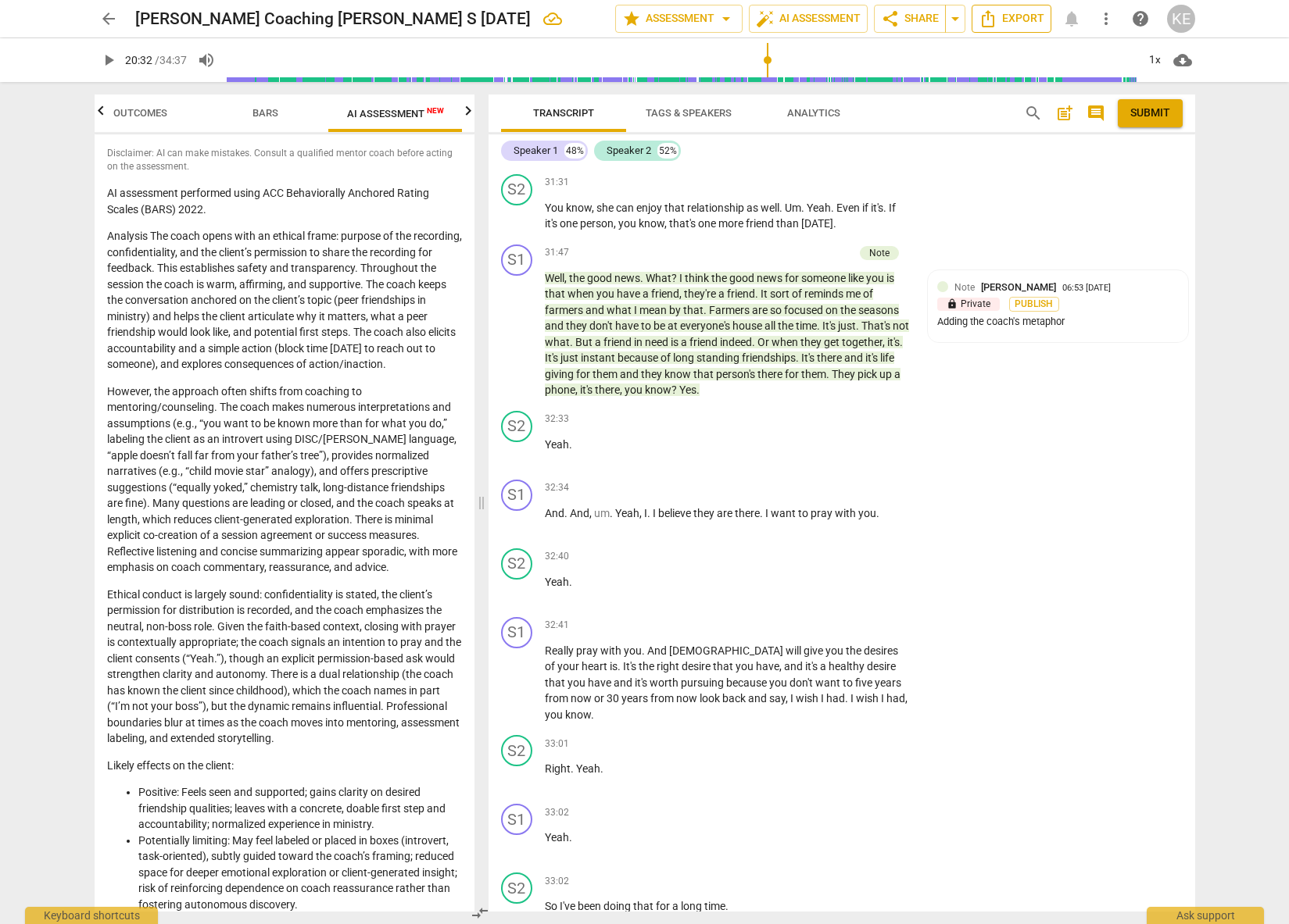
click at [1004, 26] on span "Export" at bounding box center [1012, 19] width 66 height 19
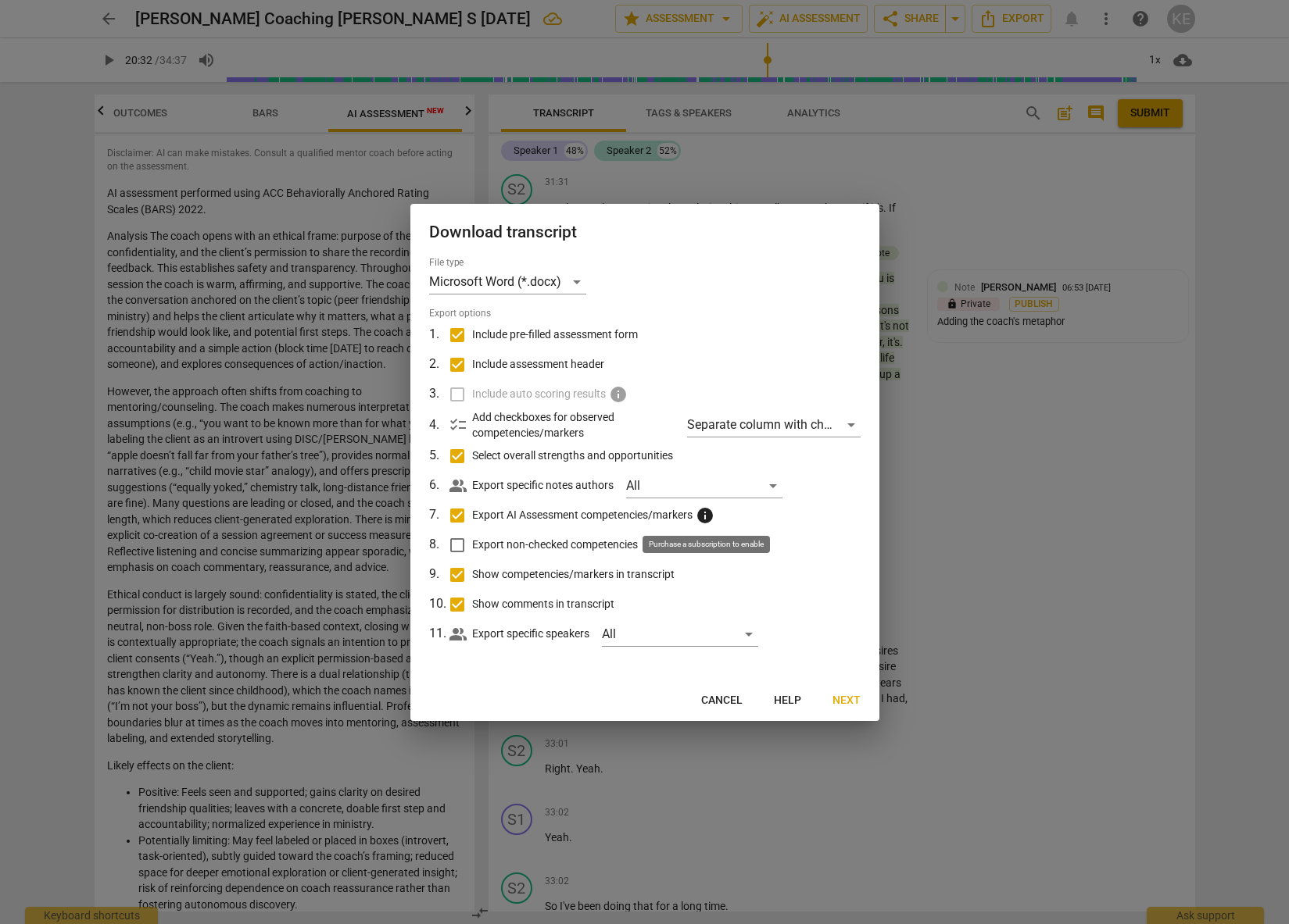
click at [708, 518] on span "info" at bounding box center [705, 516] width 19 height 19
click at [472, 518] on input "Export AI Assessment competencies/markers info" at bounding box center [457, 515] width 30 height 30
click at [708, 518] on span "info" at bounding box center [705, 516] width 19 height 19
click at [472, 518] on input "Export AI Assessment competencies/markers info" at bounding box center [457, 515] width 30 height 30
checkbox input "true"
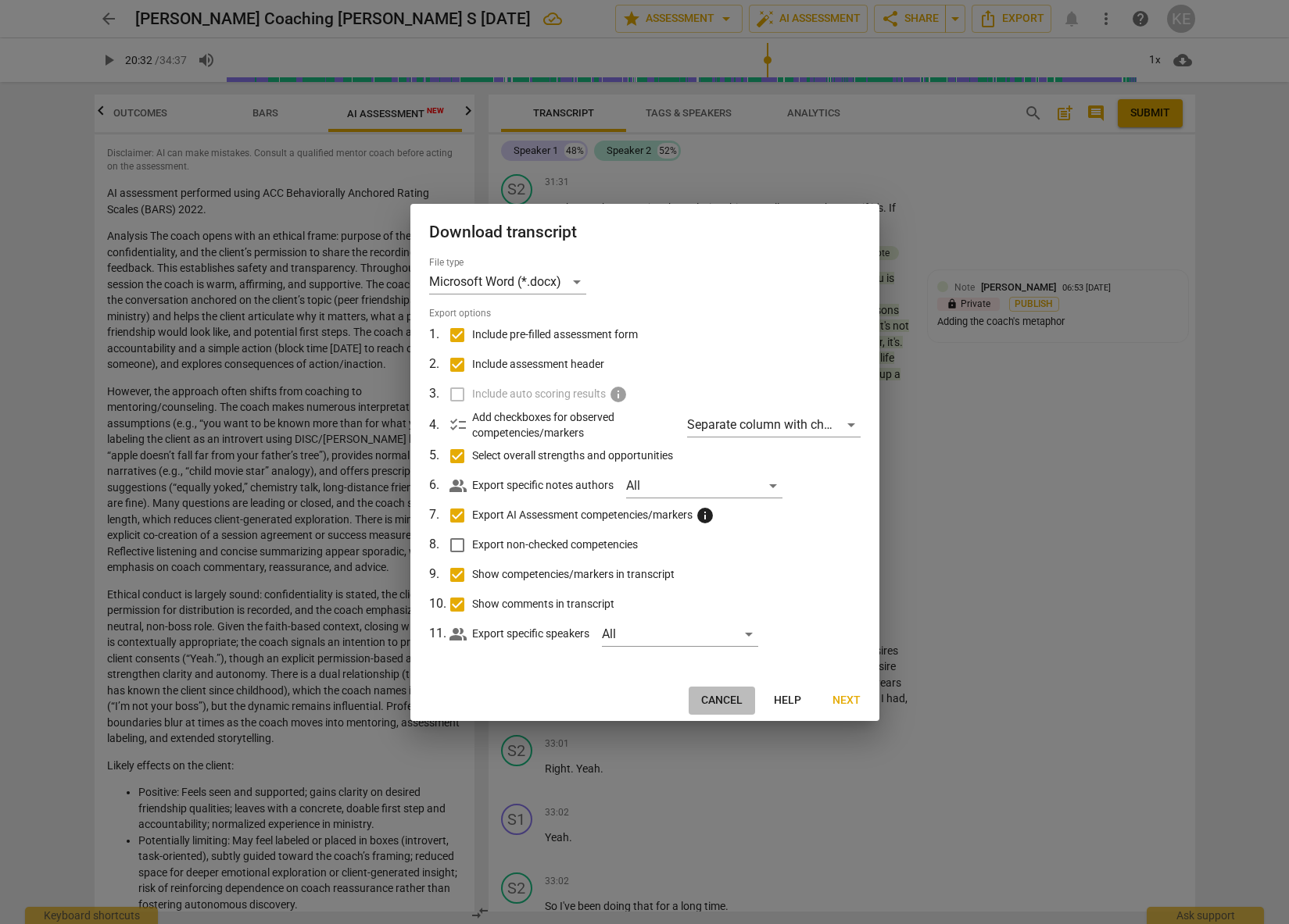
click at [704, 701] on span "Cancel" at bounding box center [722, 701] width 41 height 15
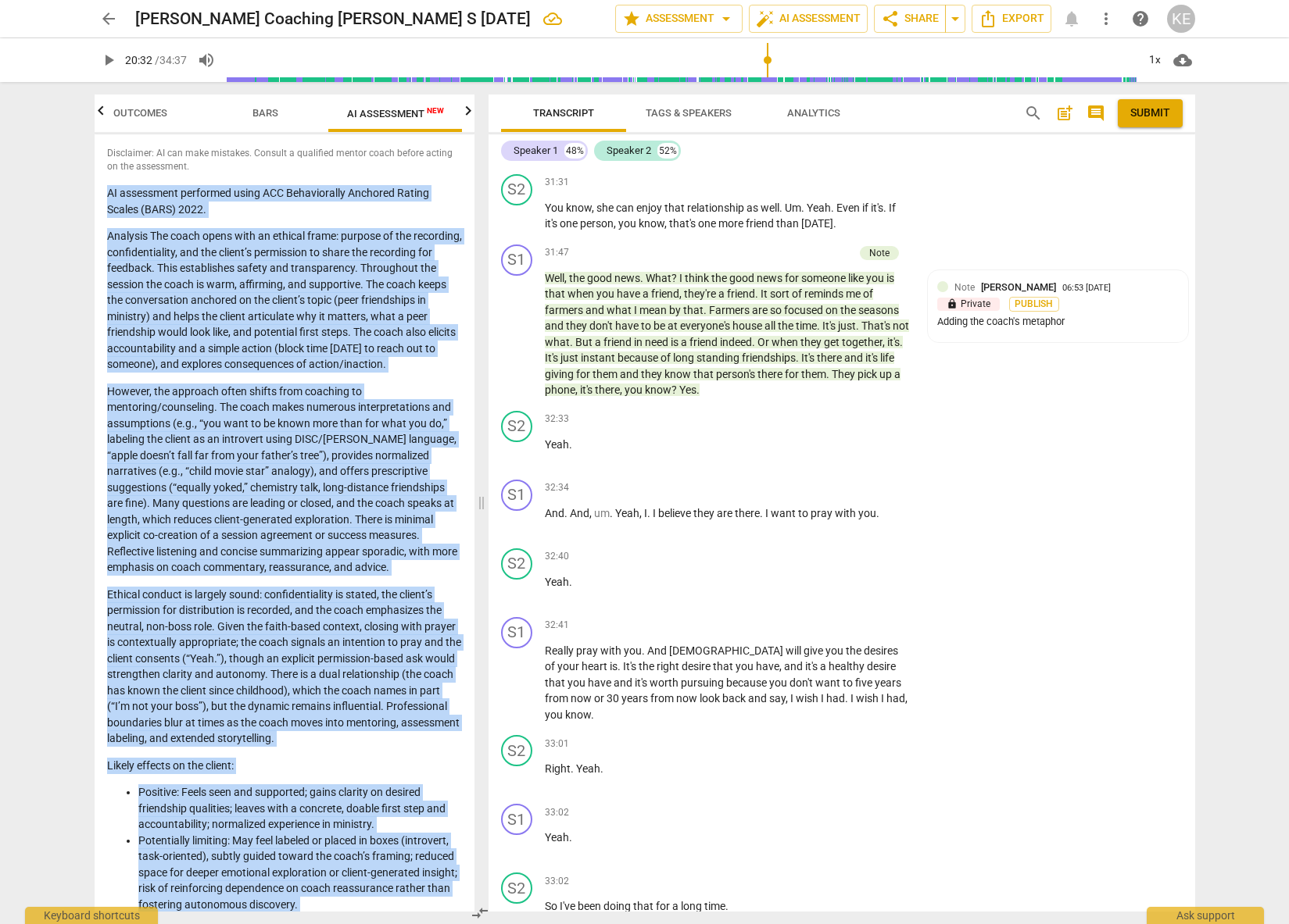
drag, startPoint x: 175, startPoint y: 890, endPoint x: 103, endPoint y: 181, distance: 712.6
click at [103, 181] on div "Disclaimer: AI can make mistakes. Consult a qualified mentor coach before actin…" at bounding box center [285, 523] width 380 height 778
copy div "LO ipsumdolor sitametco adipi ELI Seddoeiusmod Temporin Utlabo Etdolo (MAGN) 39…"
